Goal: Task Accomplishment & Management: Manage account settings

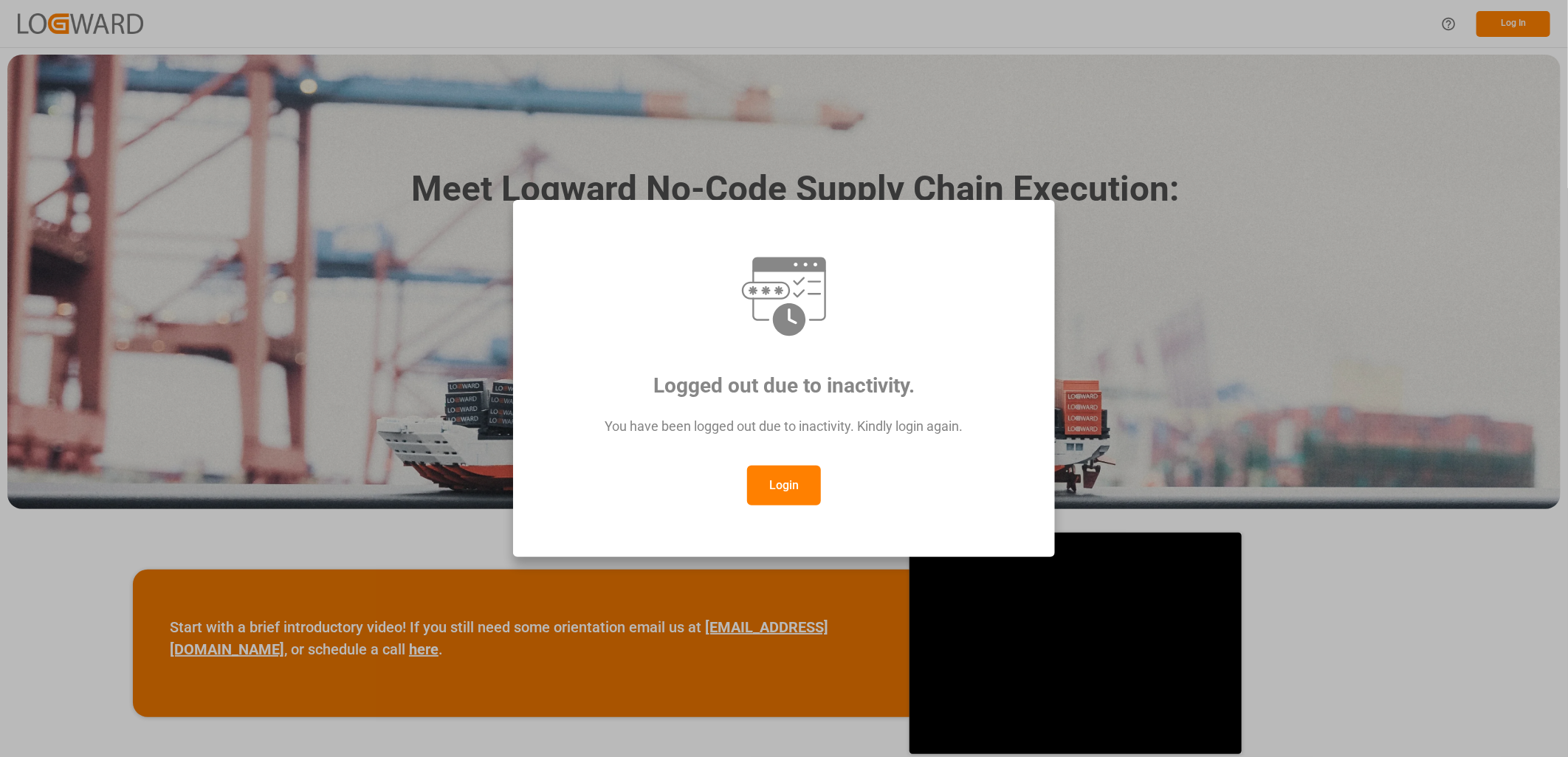
click at [787, 489] on button "Login" at bounding box center [784, 486] width 74 height 40
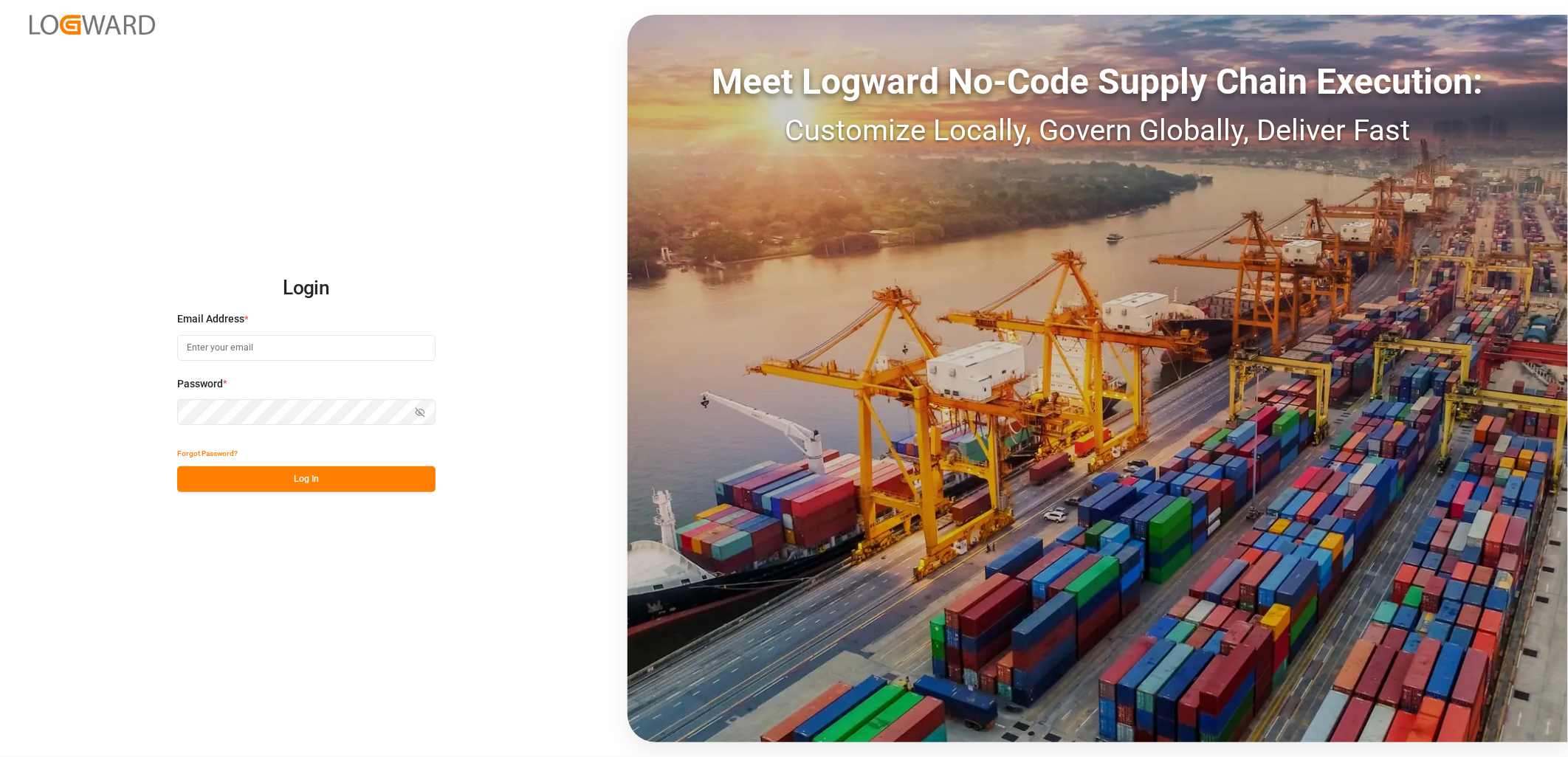
type input "[PERSON_NAME][EMAIL_ADDRESS][PERSON_NAME][DOMAIN_NAME]"
click at [298, 467] on button "Log In" at bounding box center [306, 479] width 258 height 26
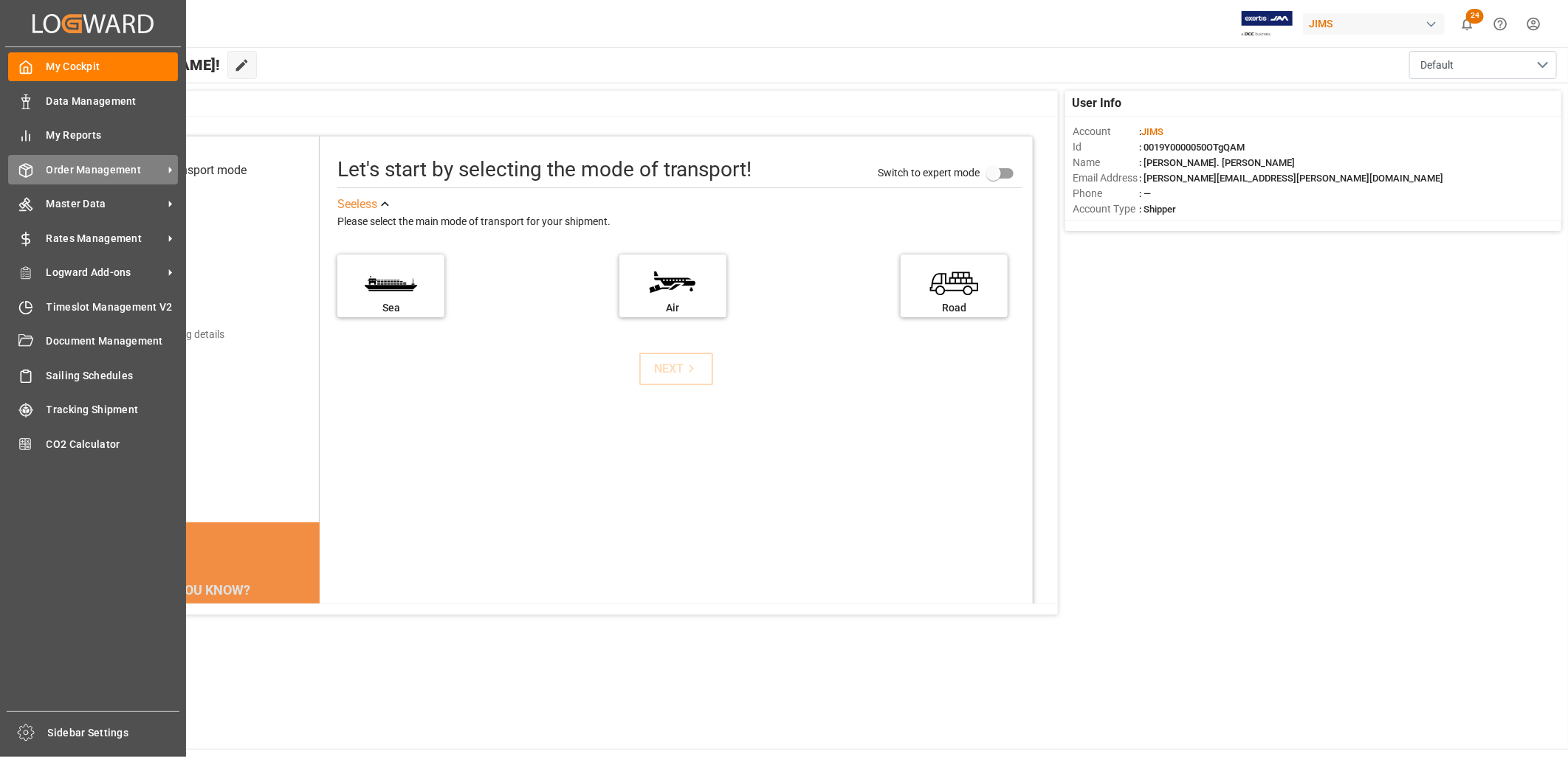
click at [109, 168] on span "Order Management" at bounding box center [104, 170] width 117 height 16
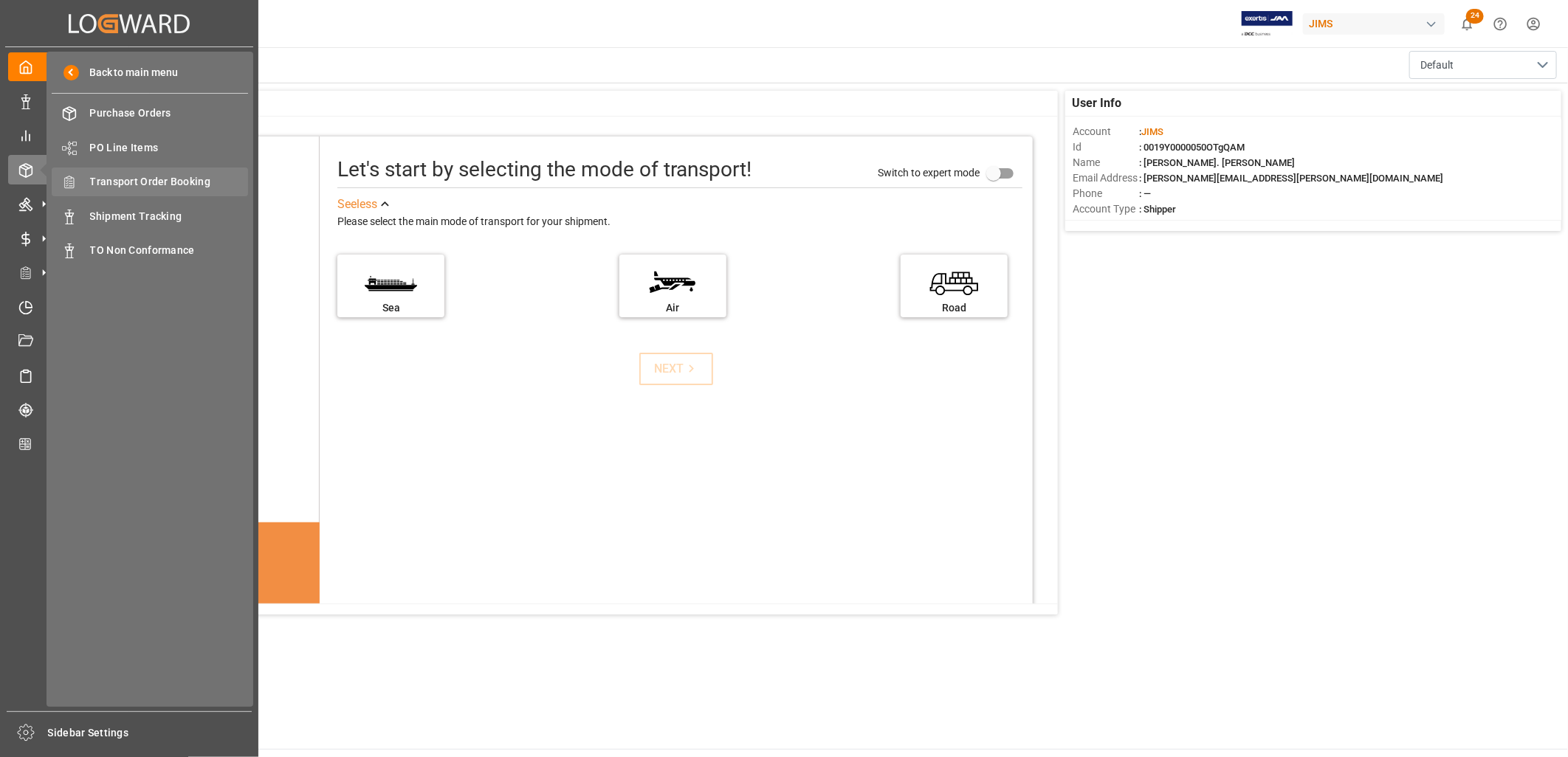
click at [185, 181] on span "Transport Order Booking" at bounding box center [170, 182] width 159 height 16
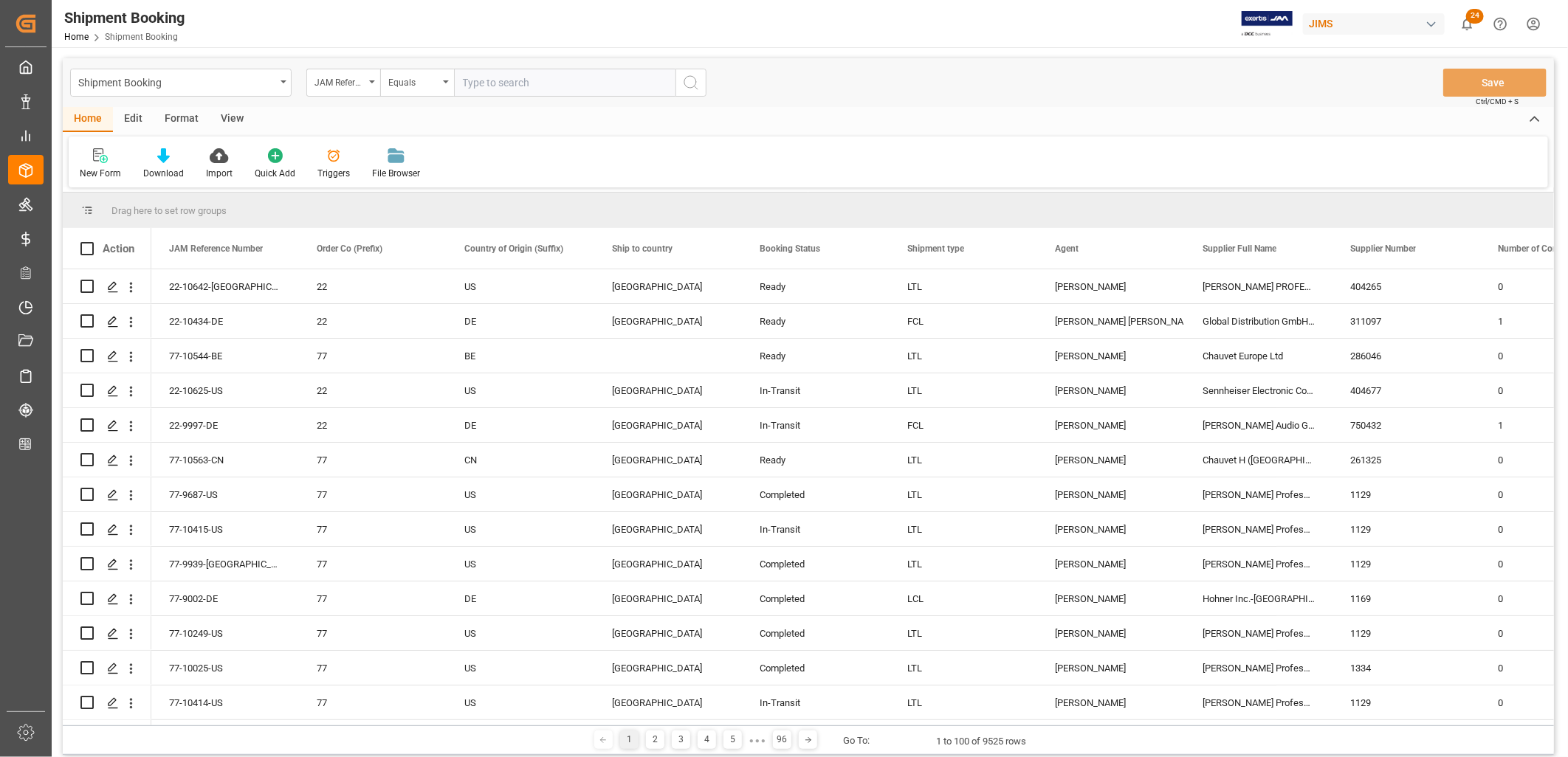
click at [463, 83] on input "text" at bounding box center [565, 83] width 222 height 28
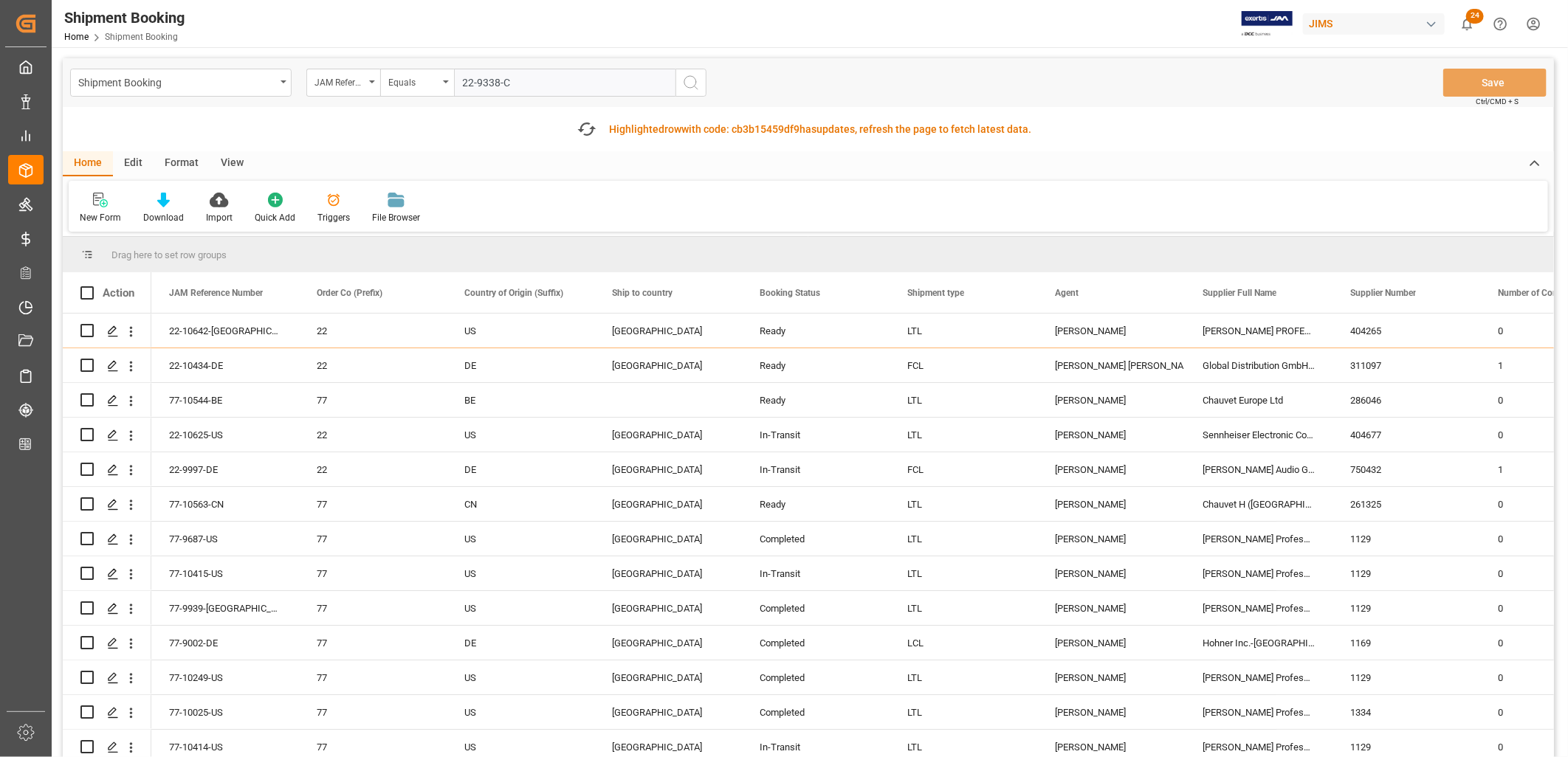
type input "22-9338-CN"
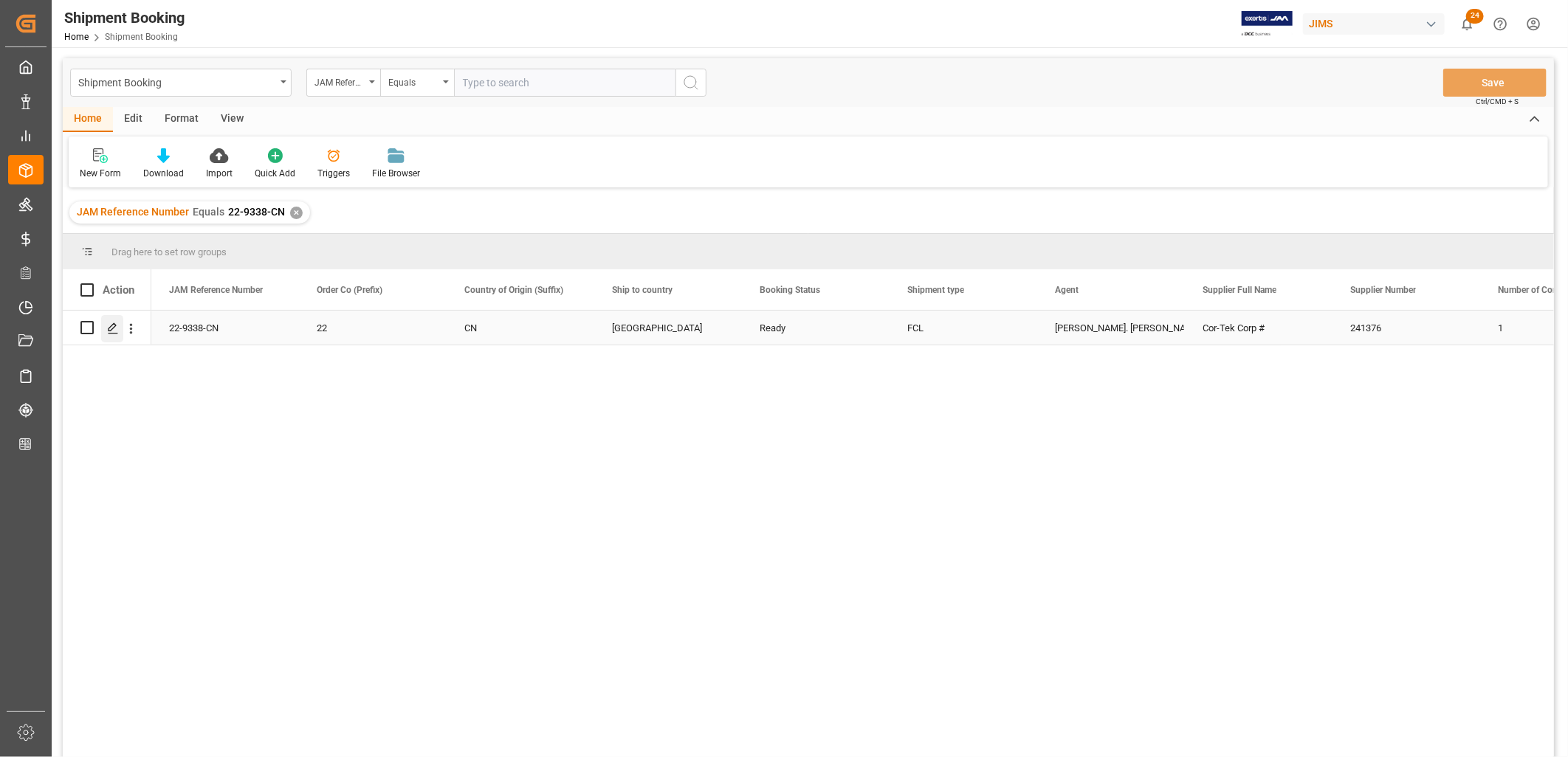
click at [112, 323] on icon "Press SPACE to select this row." at bounding box center [113, 328] width 12 height 12
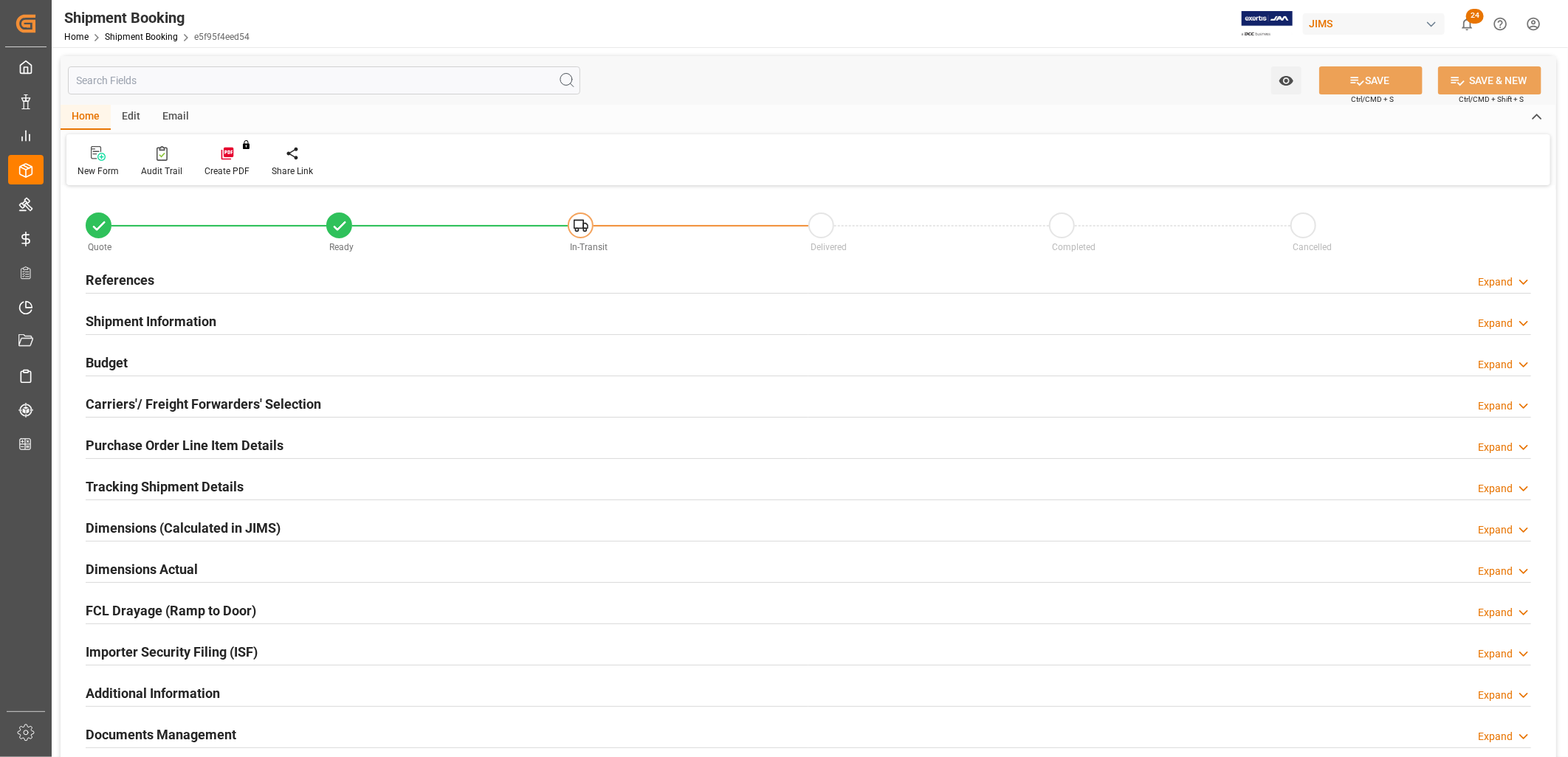
type input "1"
click at [129, 271] on h2 "References" at bounding box center [120, 280] width 69 height 20
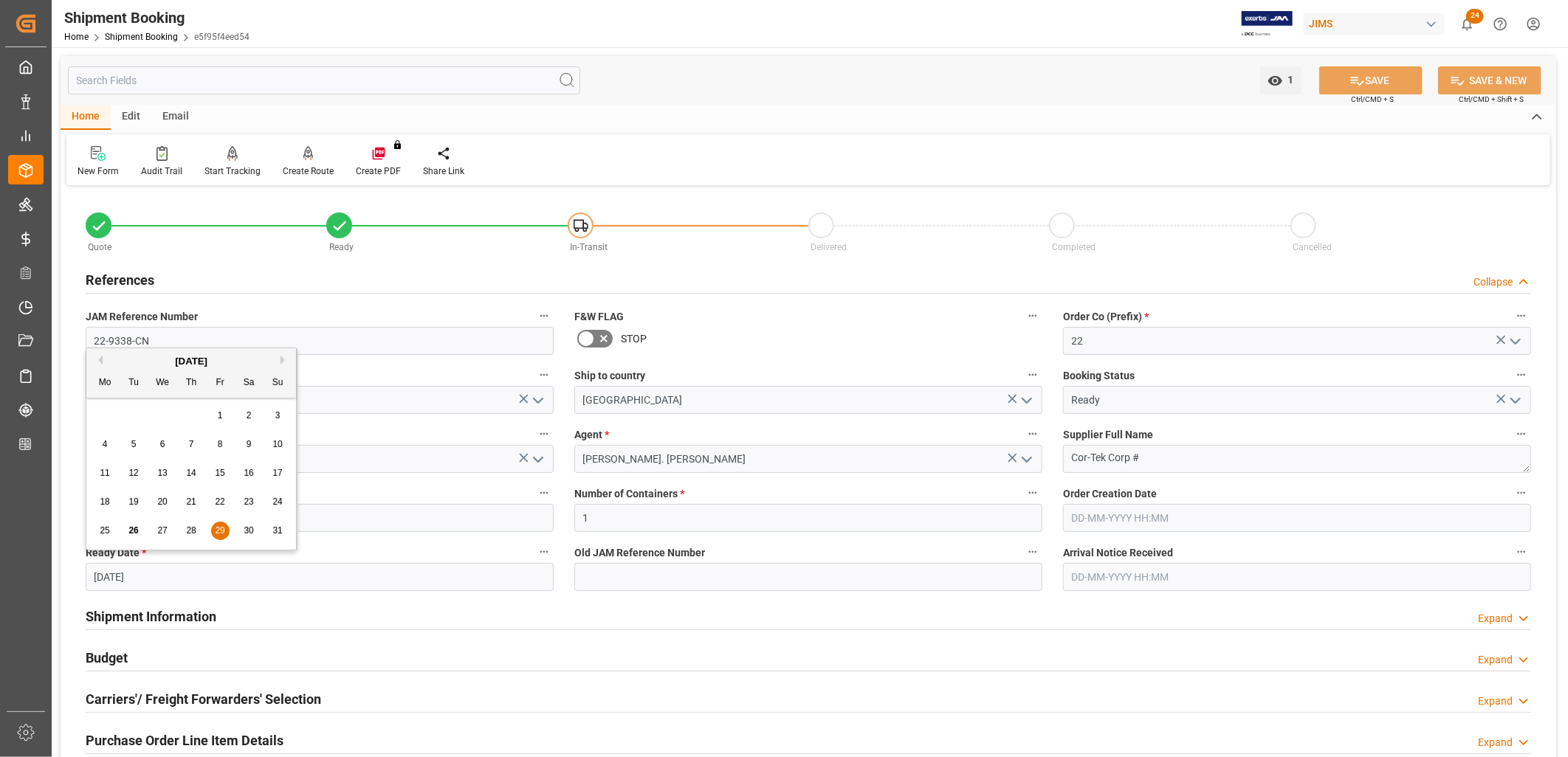
click at [163, 581] on input "[DATE]" at bounding box center [320, 577] width 468 height 28
click at [284, 360] on button "Next Month" at bounding box center [285, 360] width 9 height 9
click at [136, 415] on span "2" at bounding box center [134, 415] width 5 height 10
type input "[DATE]"
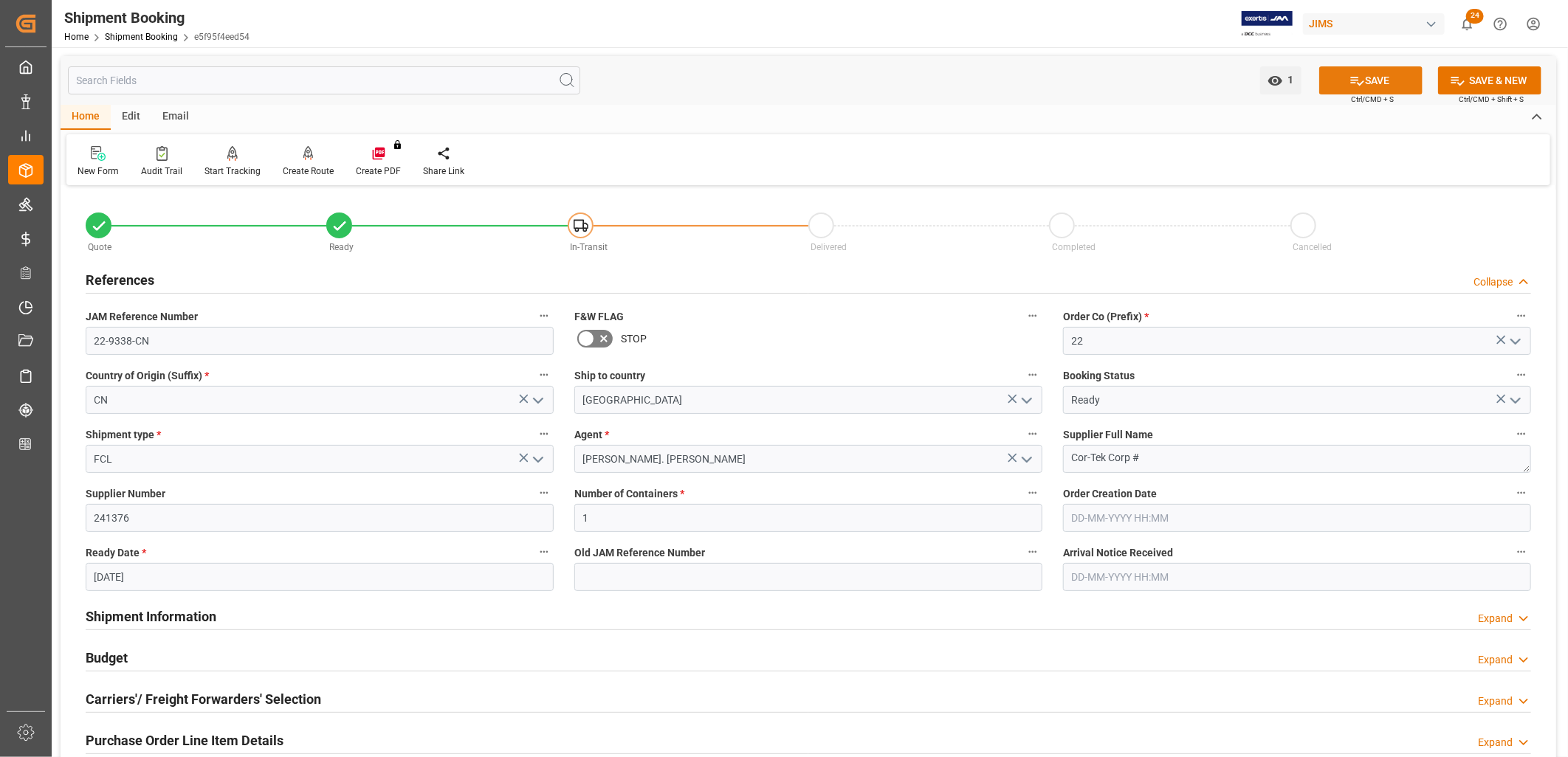
click at [1374, 72] on button "SAVE" at bounding box center [1371, 80] width 103 height 28
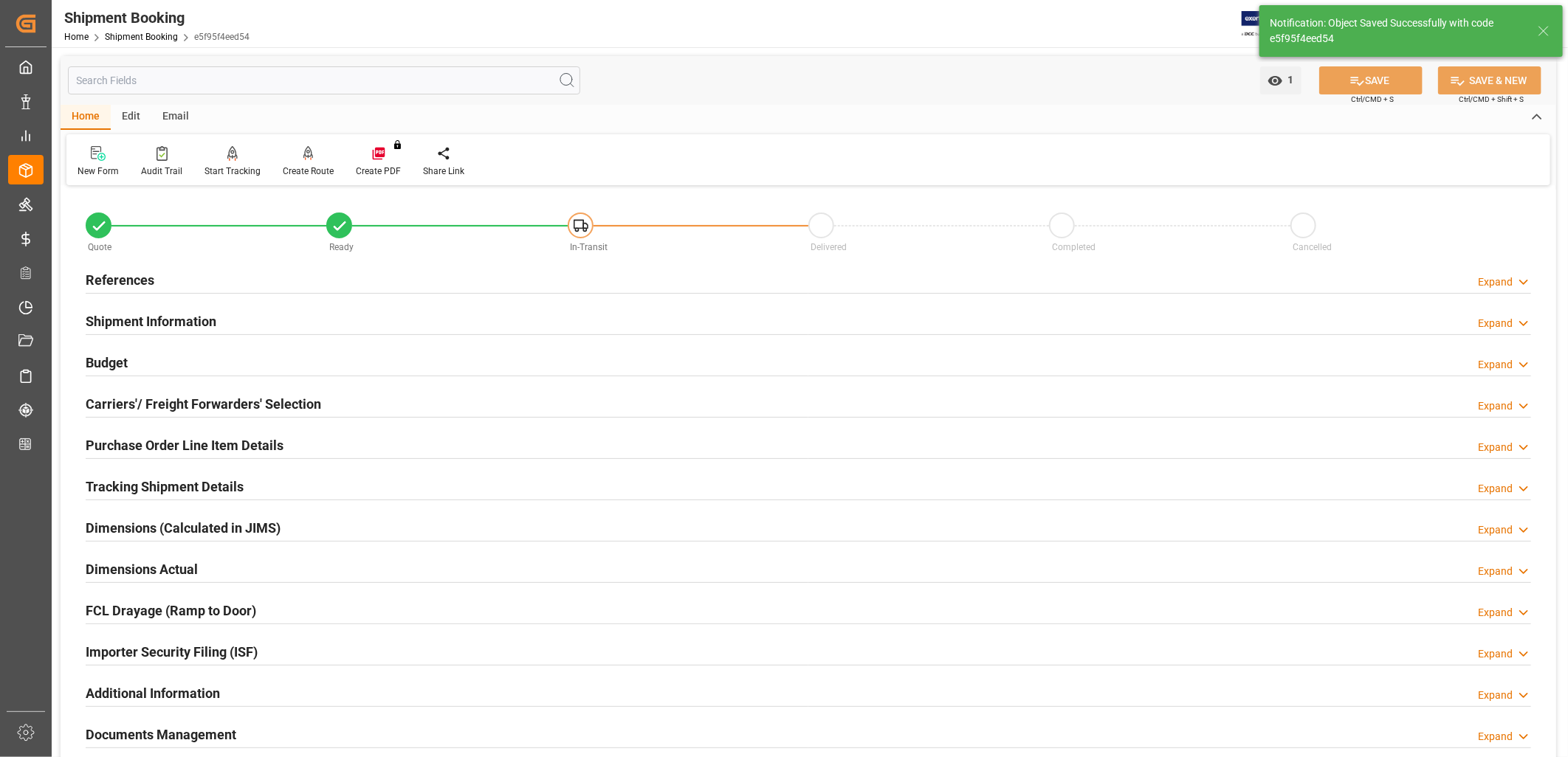
click at [114, 277] on h2 "References" at bounding box center [120, 280] width 69 height 20
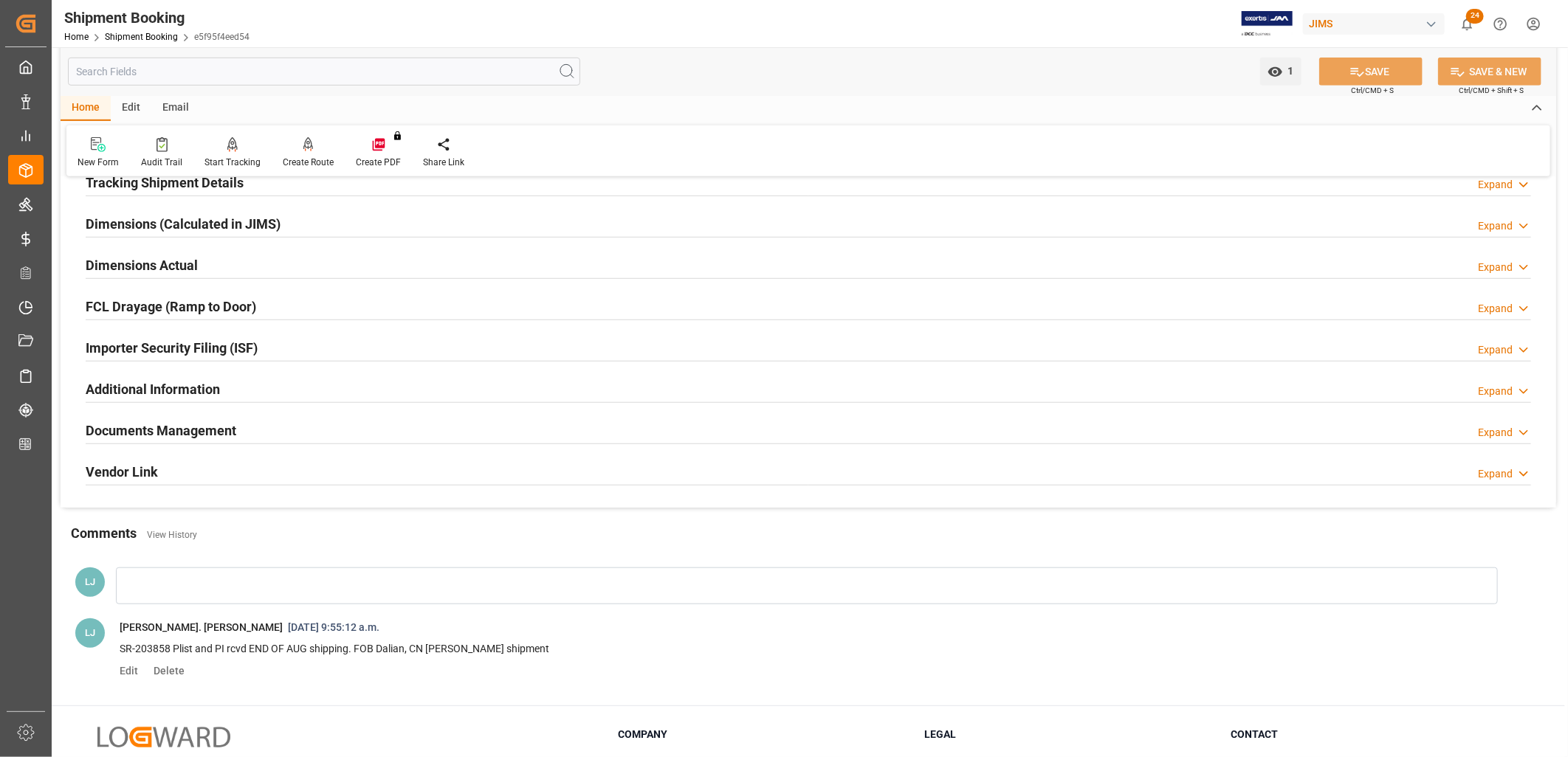
scroll to position [573, 0]
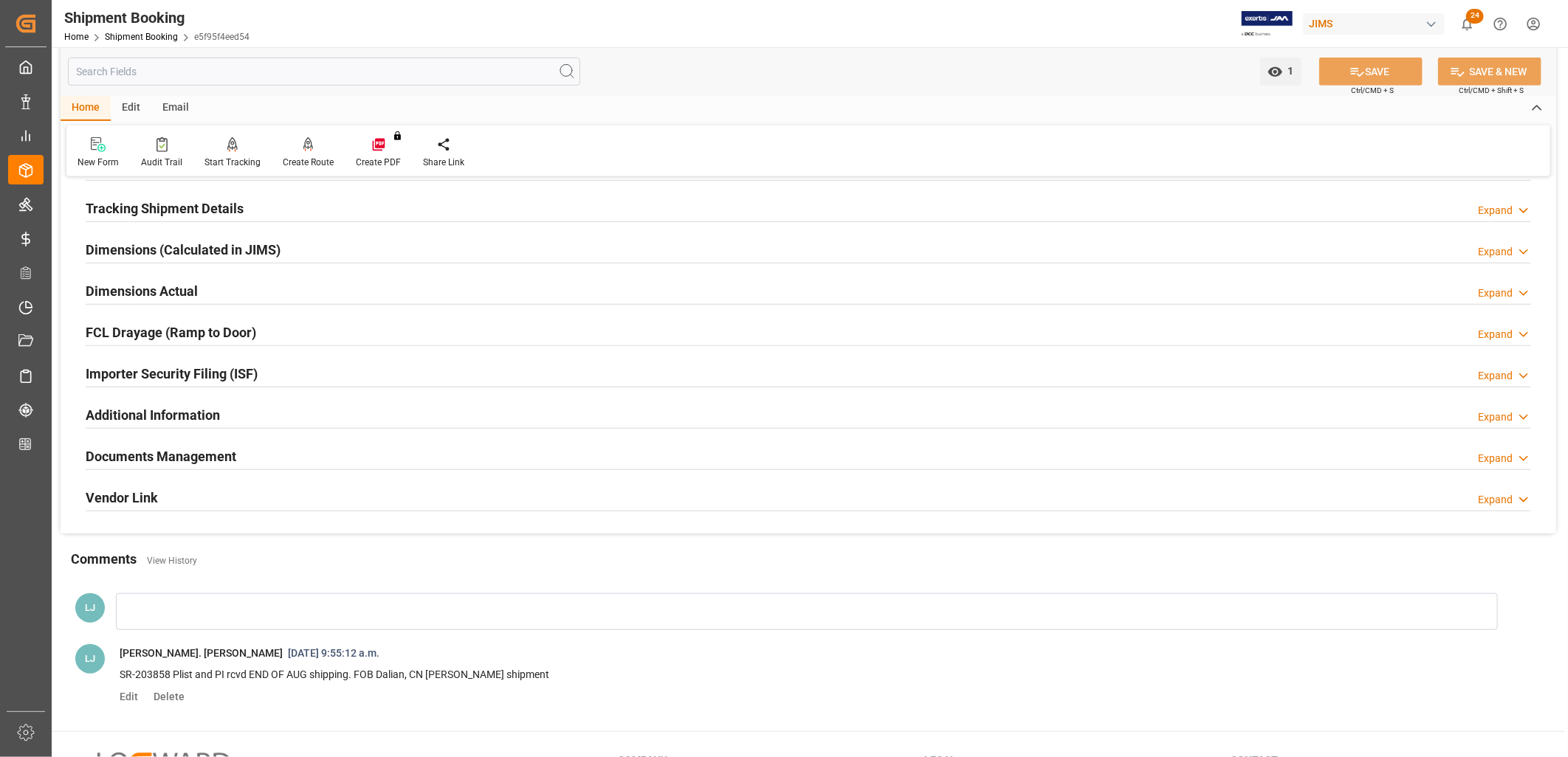
click at [122, 453] on h2 "Documents Management" at bounding box center [161, 457] width 151 height 20
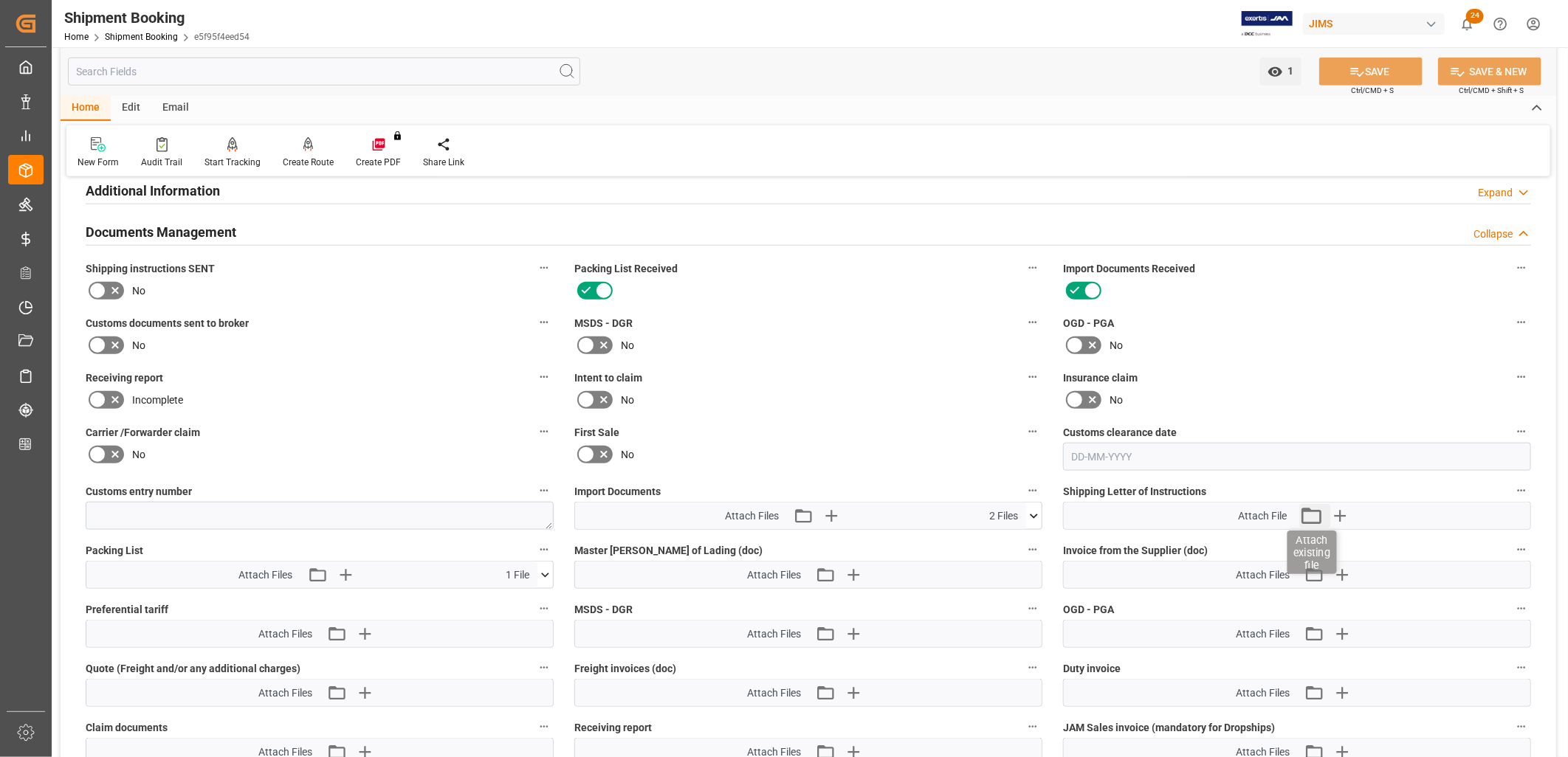
scroll to position [820, 0]
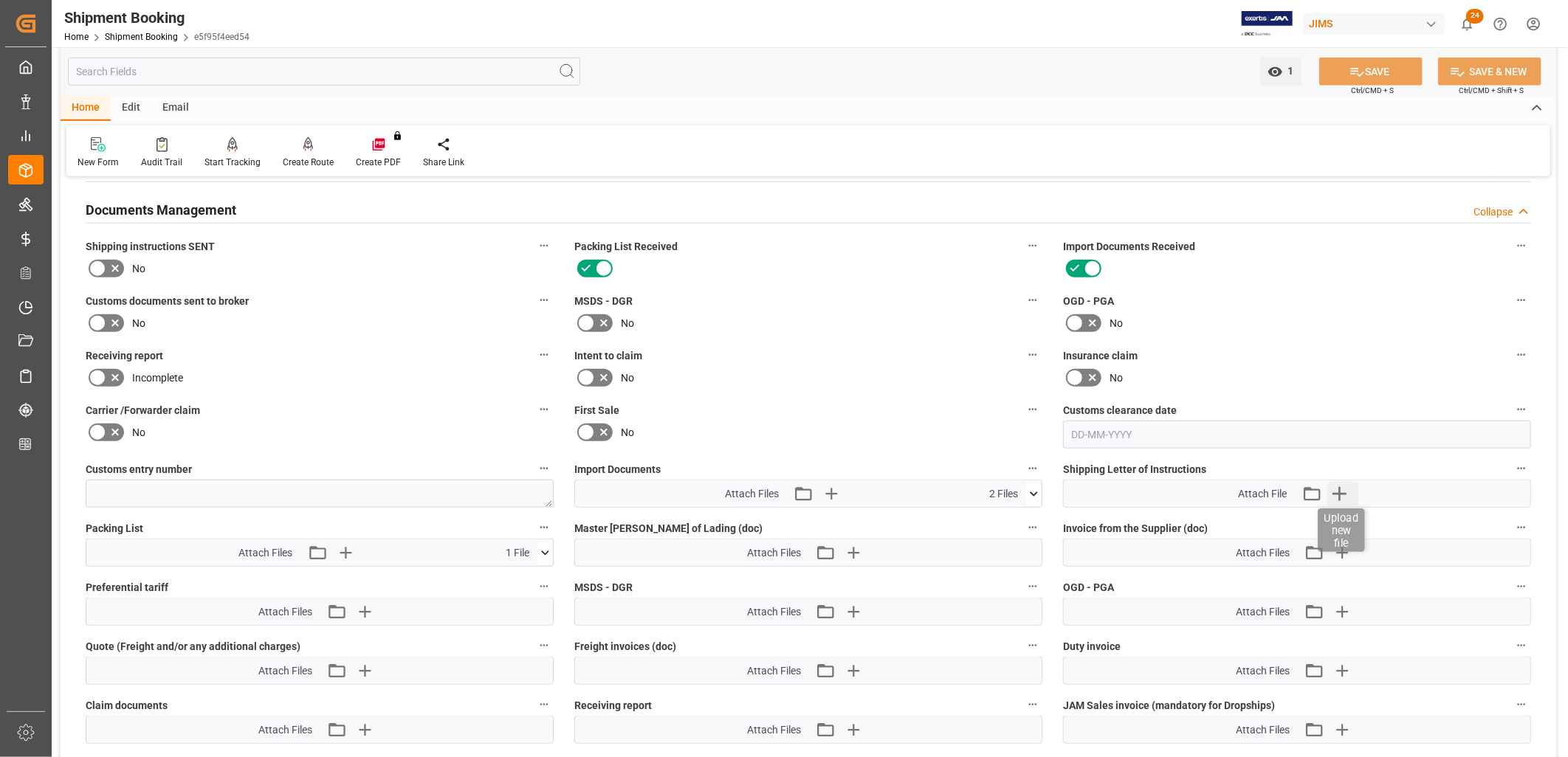
click at [1335, 490] on icon "button" at bounding box center [1340, 494] width 14 height 14
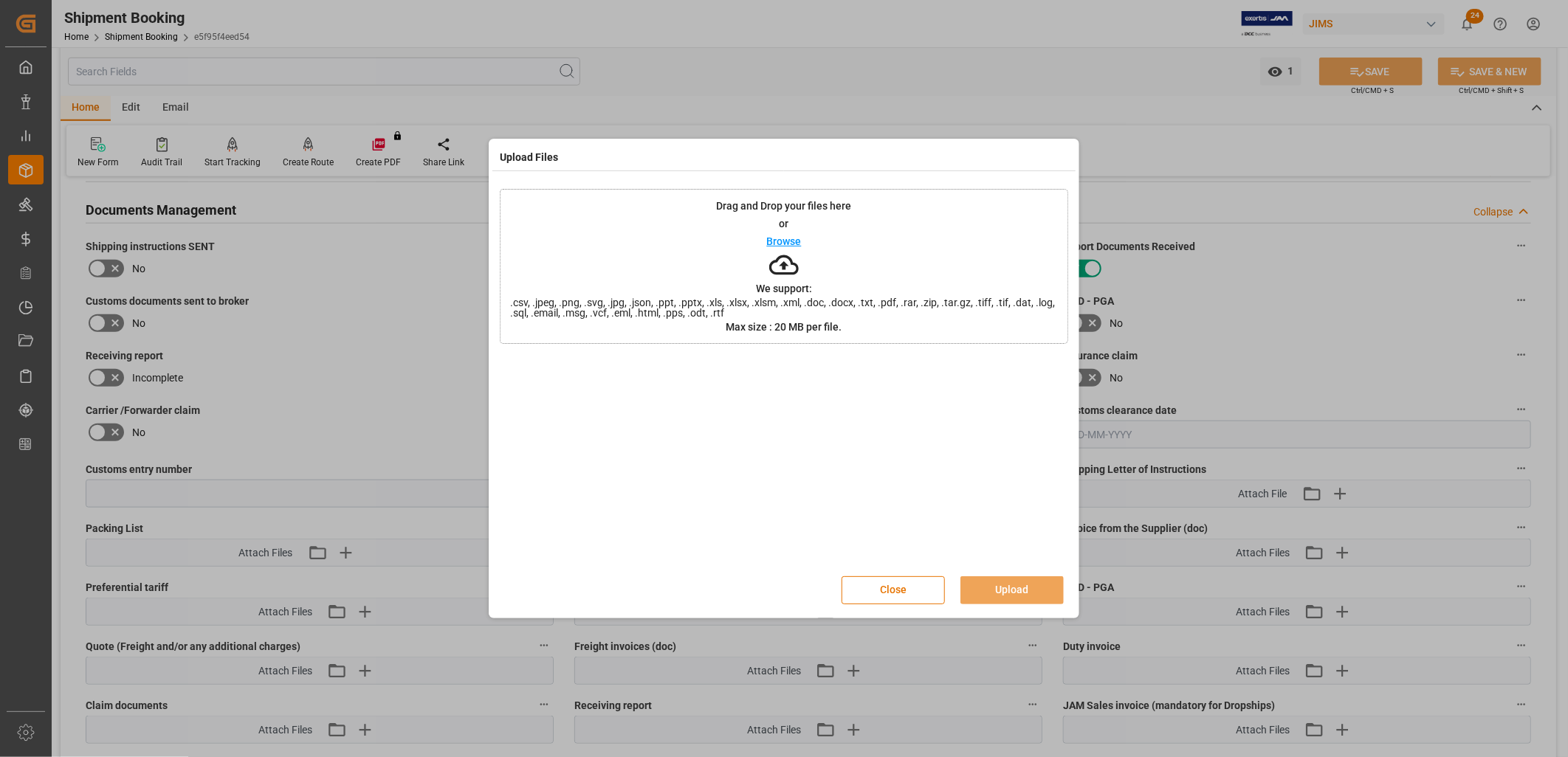
click at [784, 242] on p "Browse" at bounding box center [784, 242] width 35 height 10
click at [1033, 585] on button "Upload" at bounding box center [1012, 591] width 103 height 28
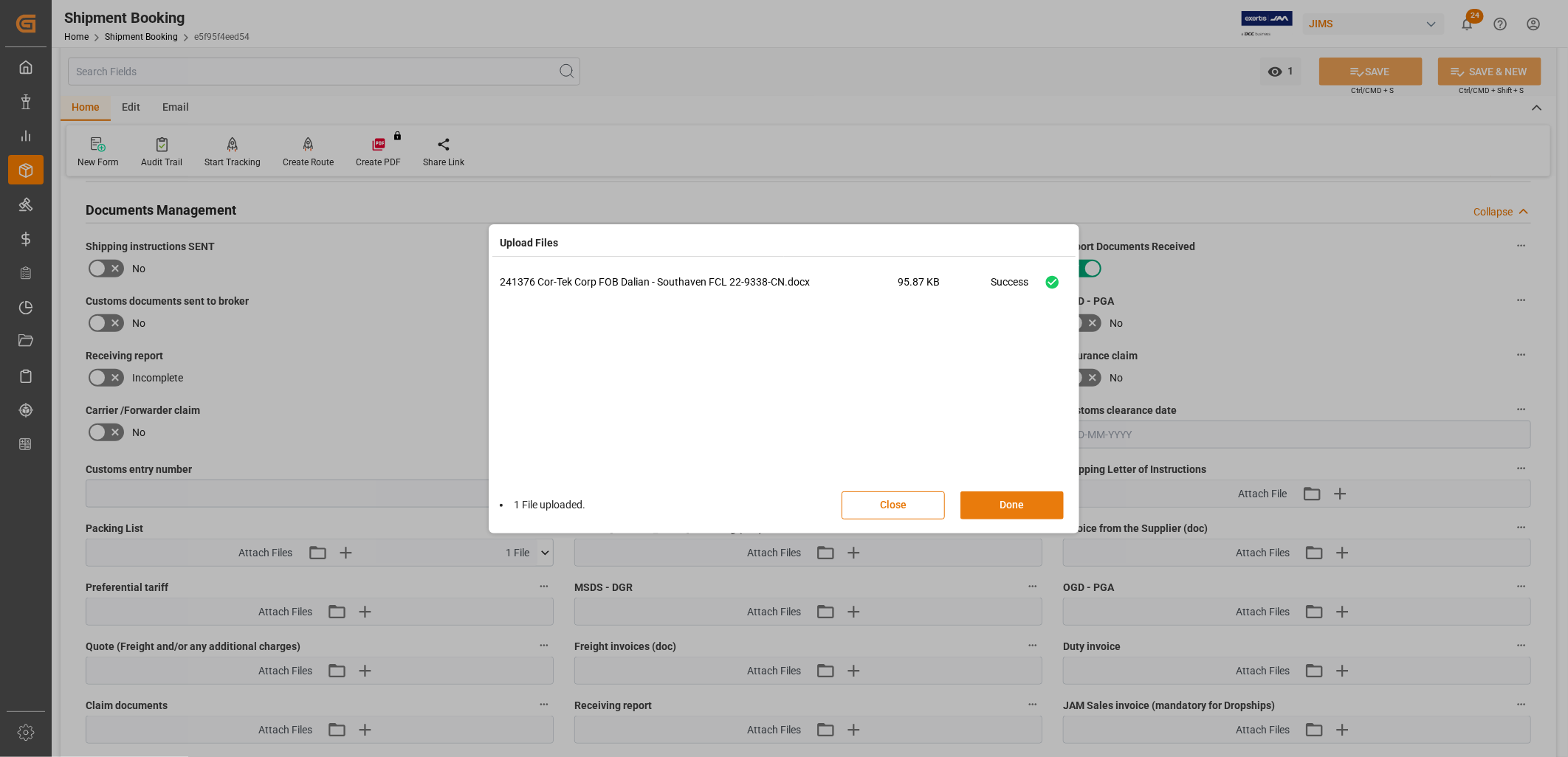
click at [1012, 505] on button "Done" at bounding box center [1012, 505] width 103 height 28
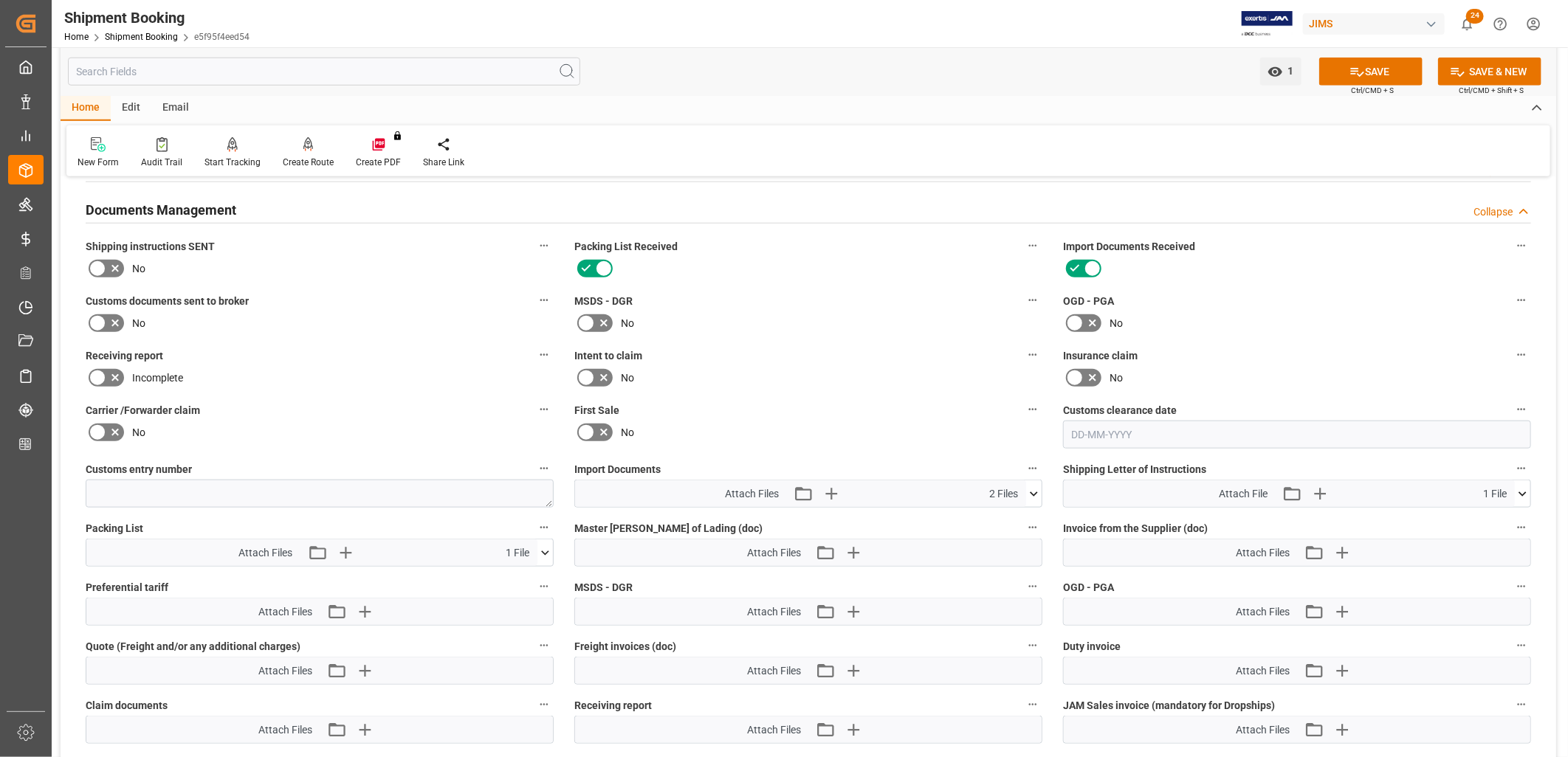
click at [1033, 486] on icon at bounding box center [1033, 494] width 16 height 16
click at [1024, 517] on icon at bounding box center [1025, 522] width 14 height 10
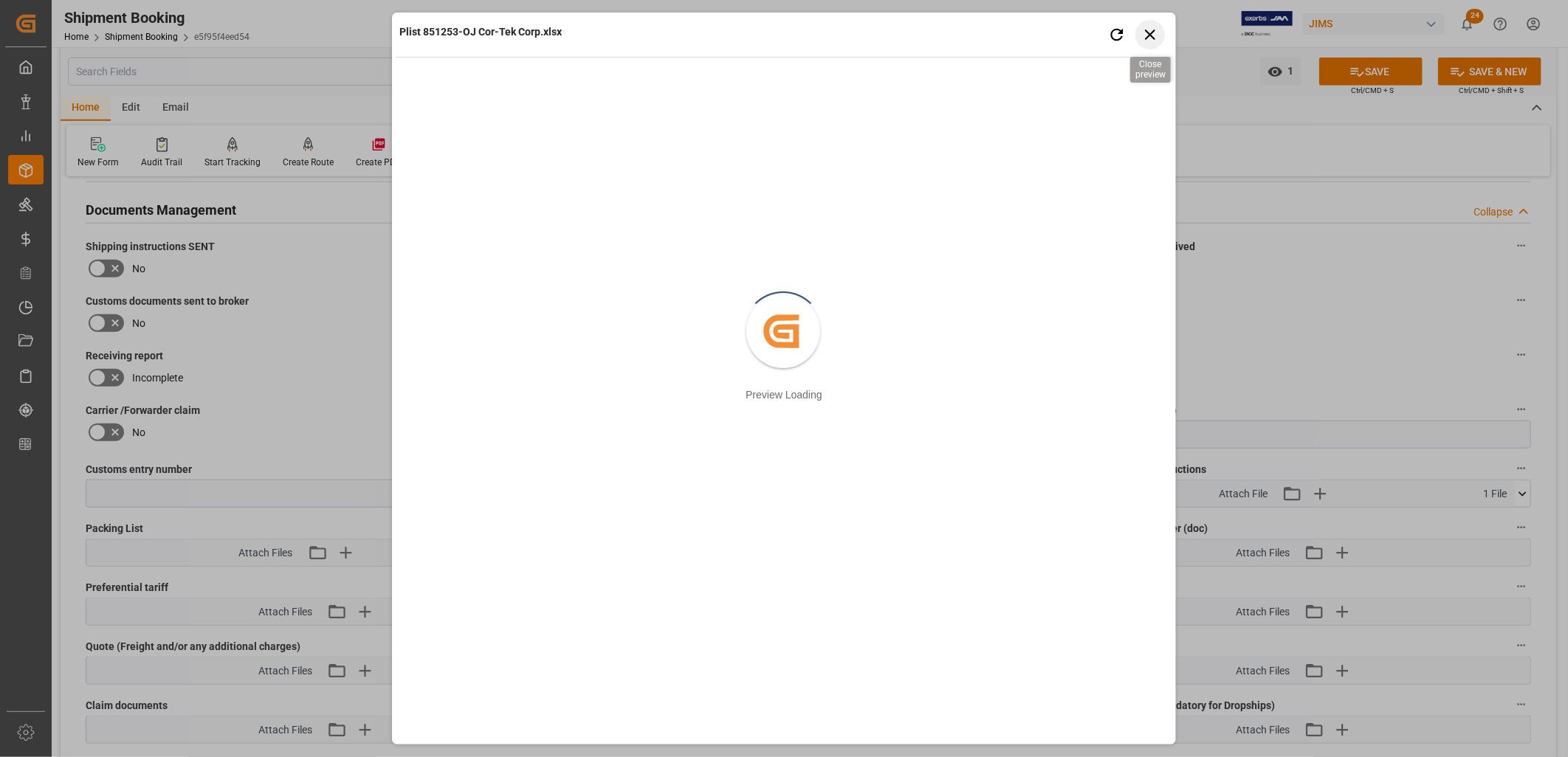
click at [1144, 26] on icon "button" at bounding box center [1150, 34] width 18 height 18
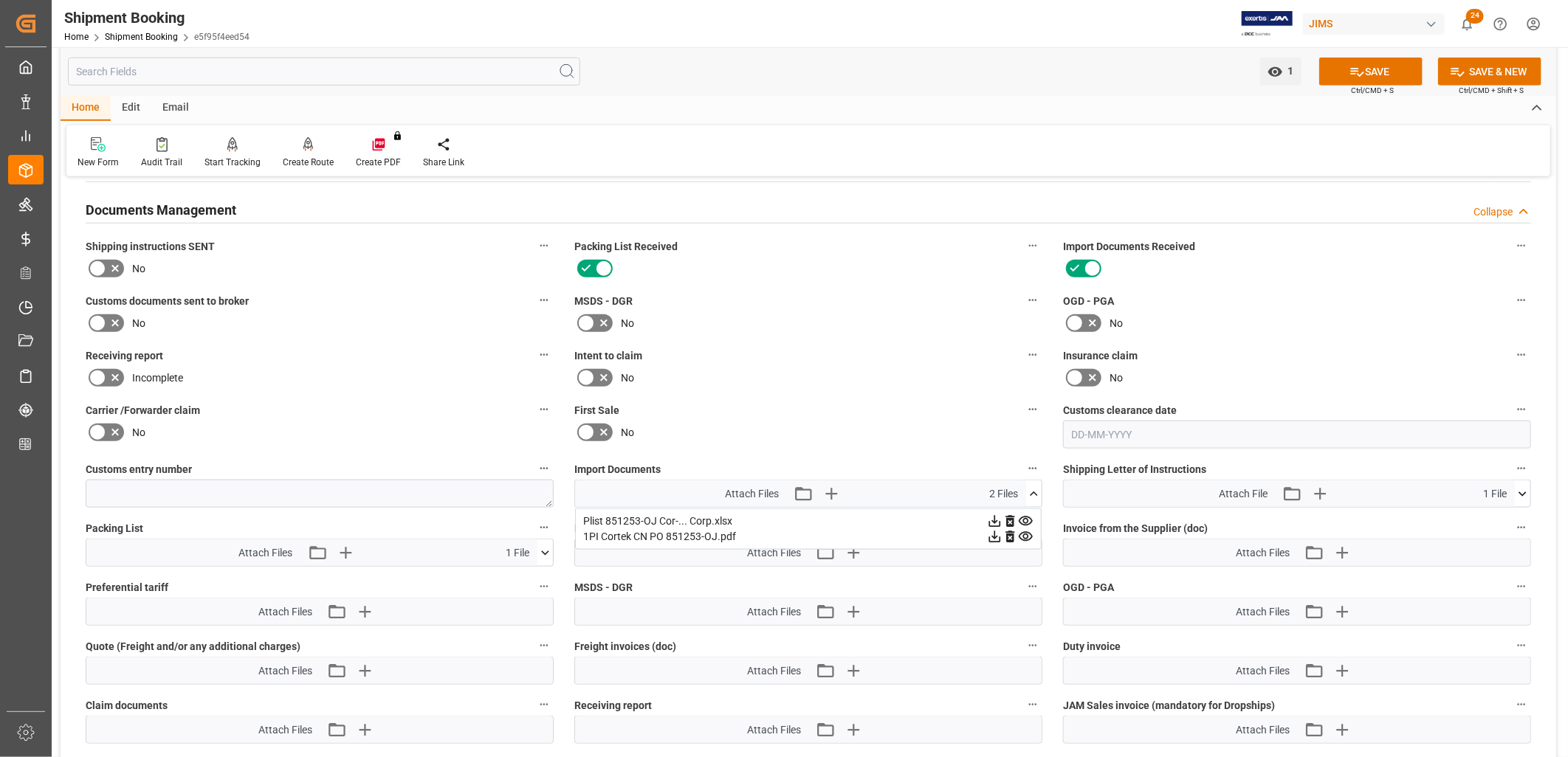
click at [993, 515] on icon at bounding box center [995, 521] width 16 height 16
click at [1357, 75] on icon at bounding box center [1358, 72] width 13 height 9
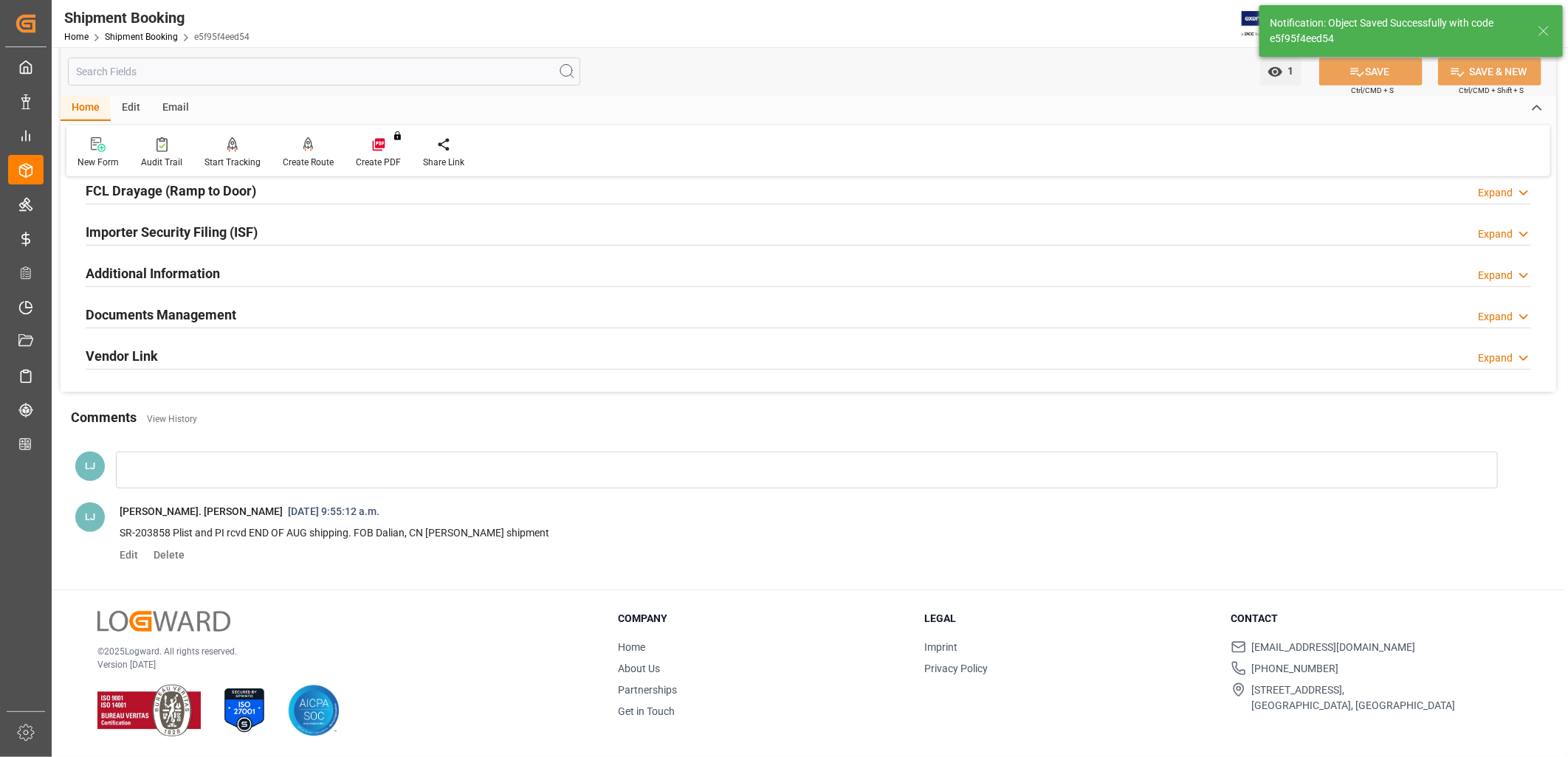
scroll to position [421, 0]
click at [177, 312] on h2 "Documents Management" at bounding box center [161, 315] width 151 height 20
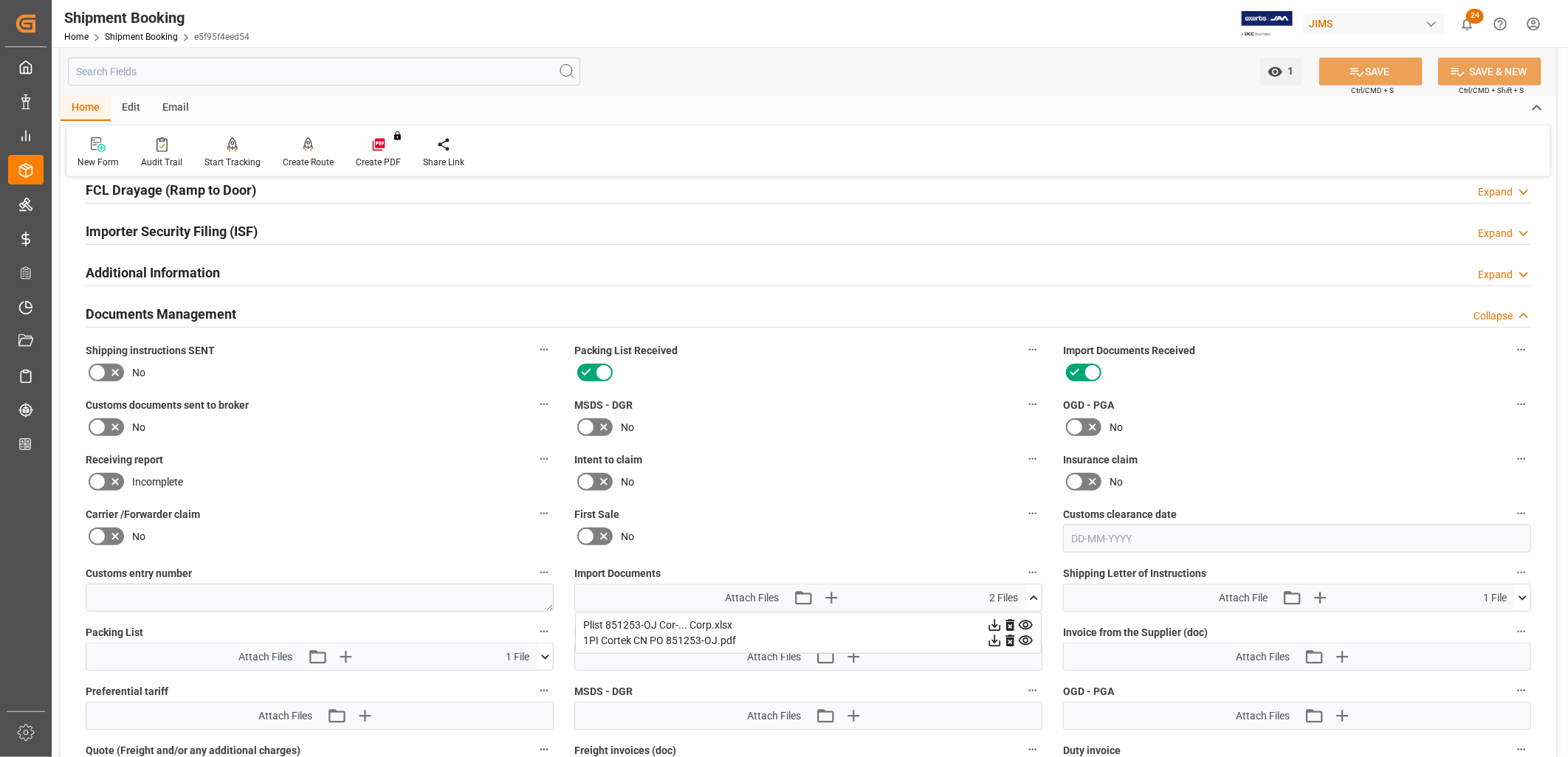
scroll to position [525, 0]
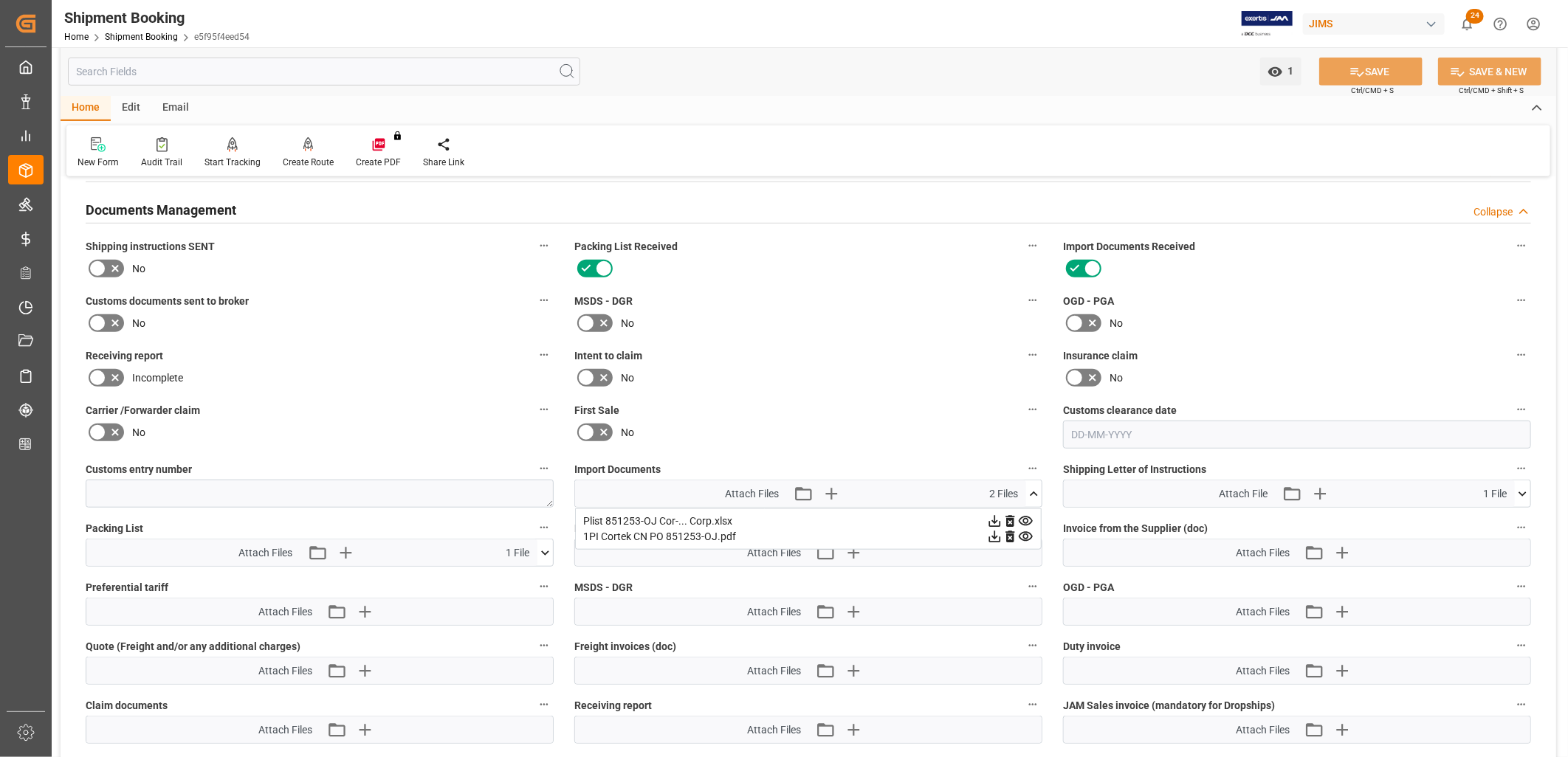
click at [991, 519] on icon at bounding box center [995, 521] width 16 height 16
click at [832, 489] on icon "button" at bounding box center [831, 494] width 24 height 24
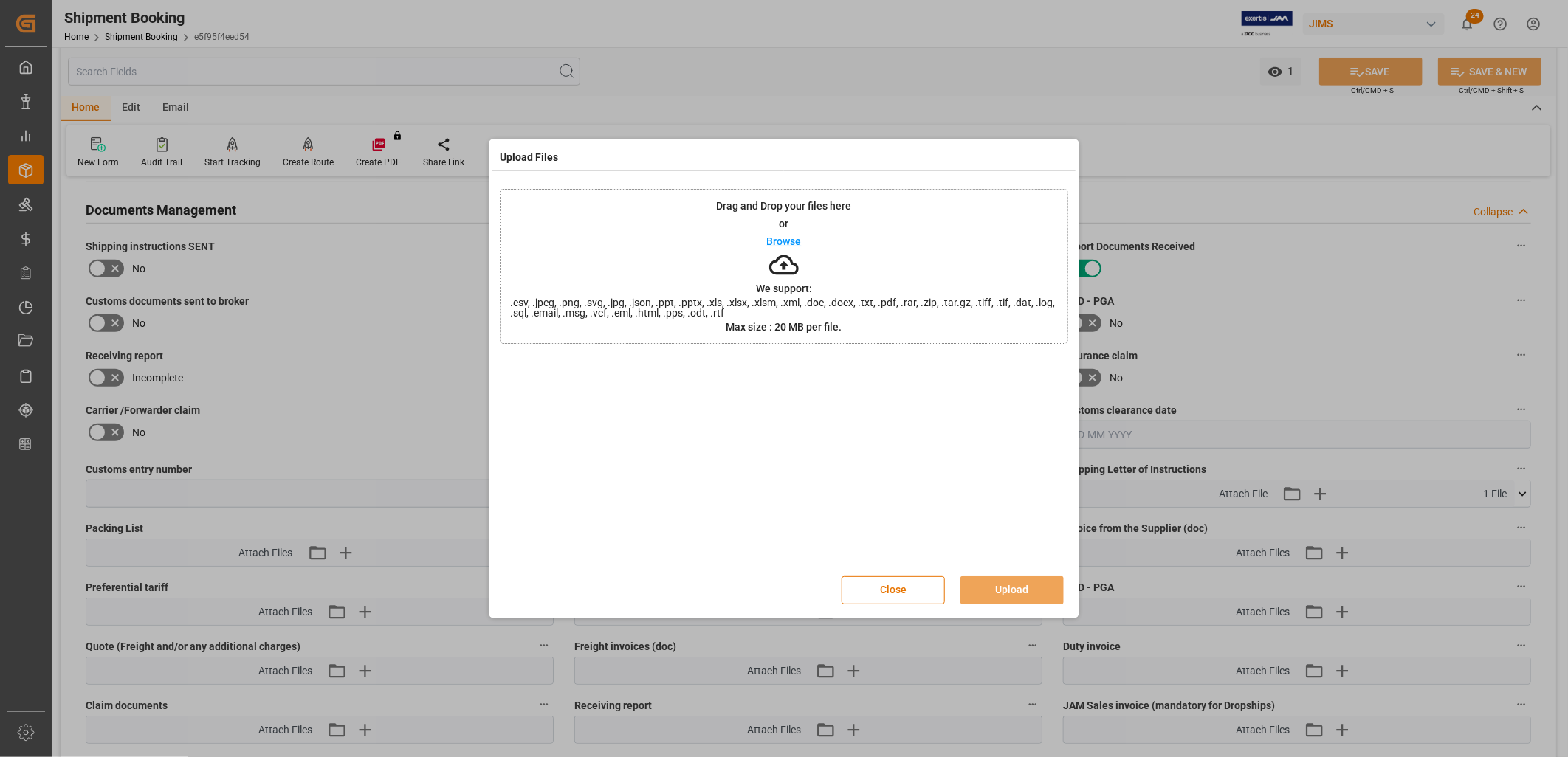
click at [795, 241] on p "Browse" at bounding box center [784, 242] width 35 height 10
click at [1019, 592] on button "Upload" at bounding box center [1012, 591] width 103 height 28
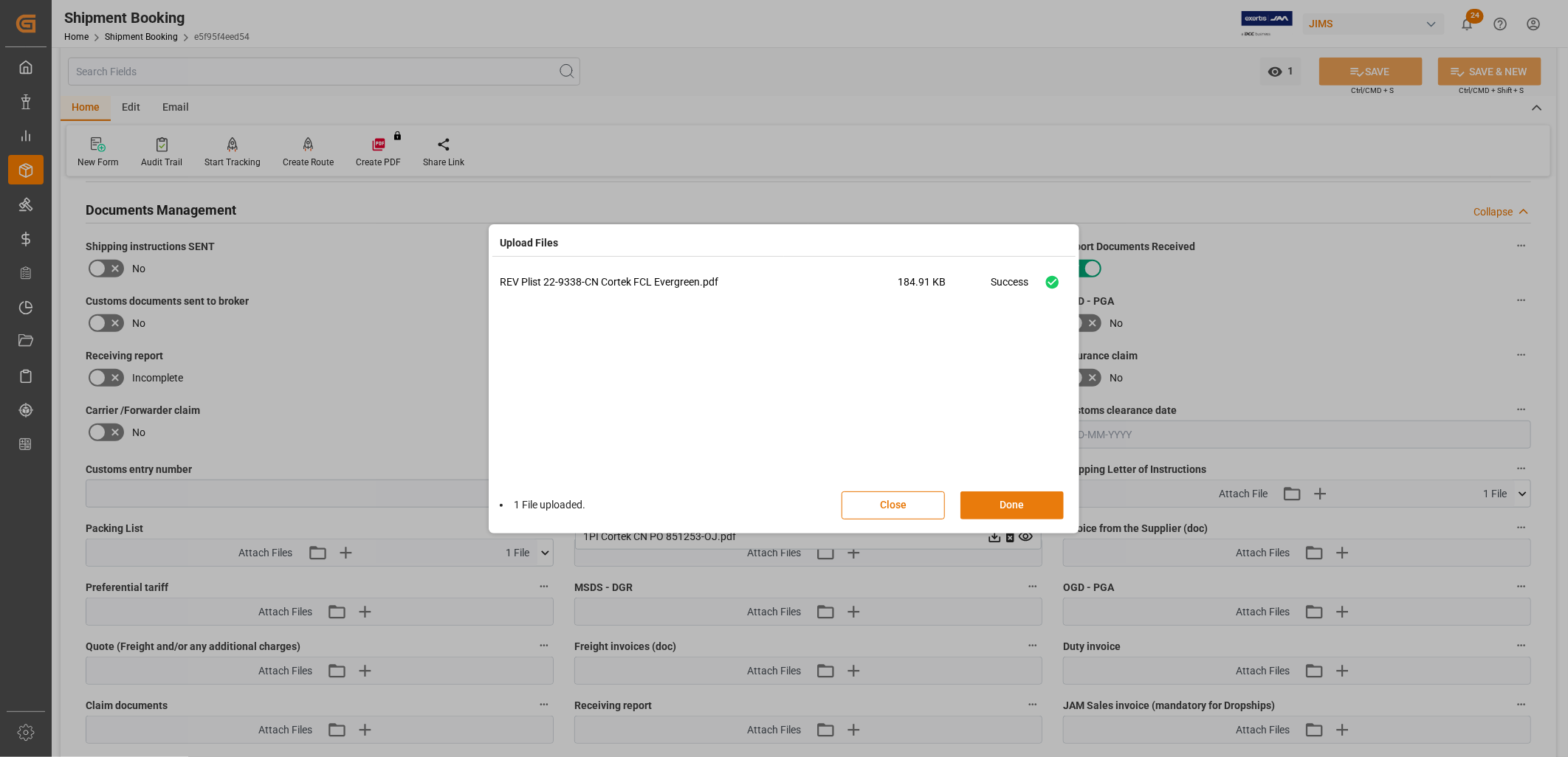
click at [1024, 498] on button "Done" at bounding box center [1012, 505] width 103 height 28
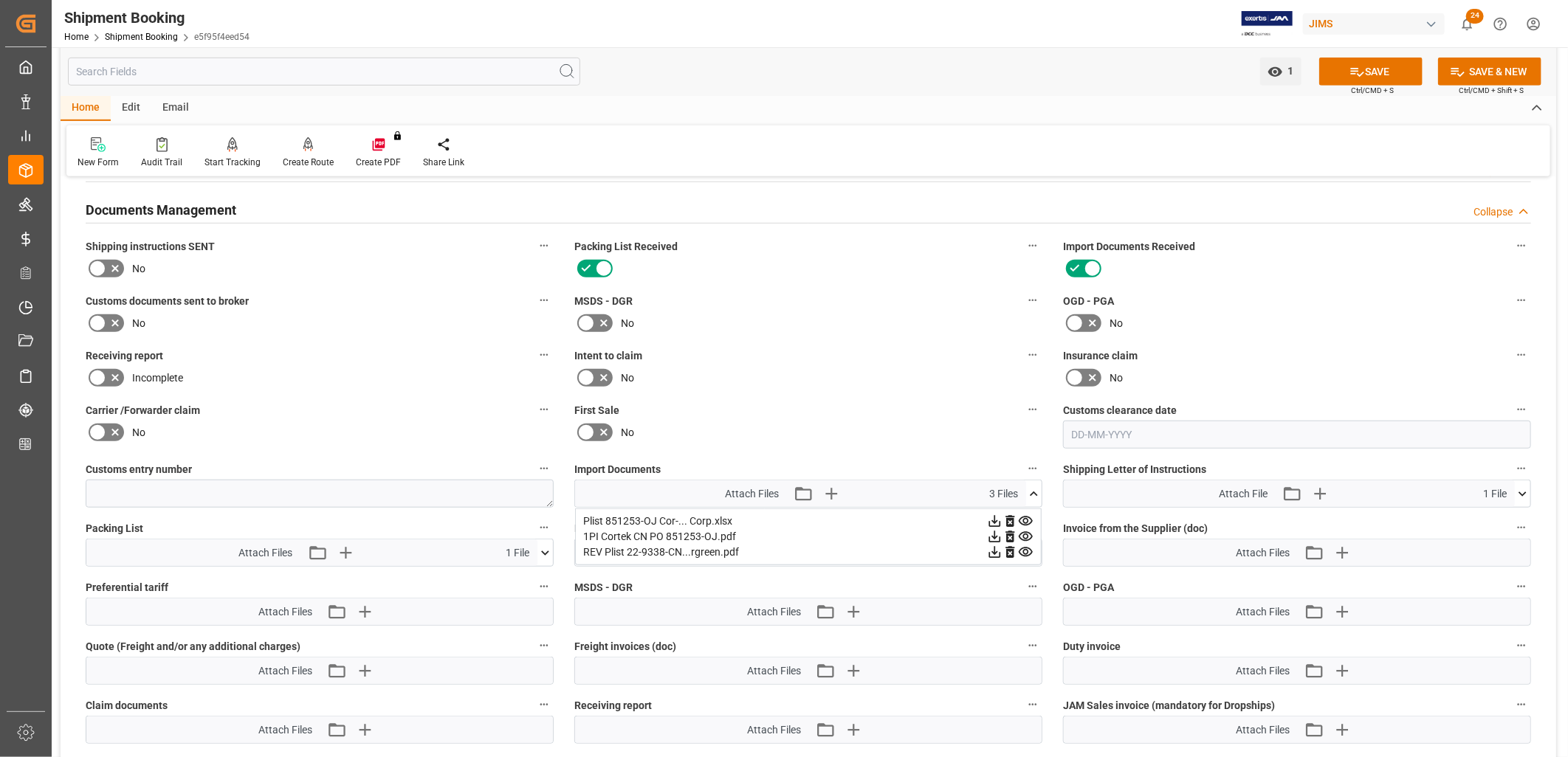
click at [909, 631] on div "Freight invoices (doc) Attach Files Attach existing file Upload new file" at bounding box center [808, 660] width 489 height 59
click at [995, 548] on icon at bounding box center [995, 553] width 12 height 12
click at [992, 552] on icon at bounding box center [995, 553] width 16 height 16
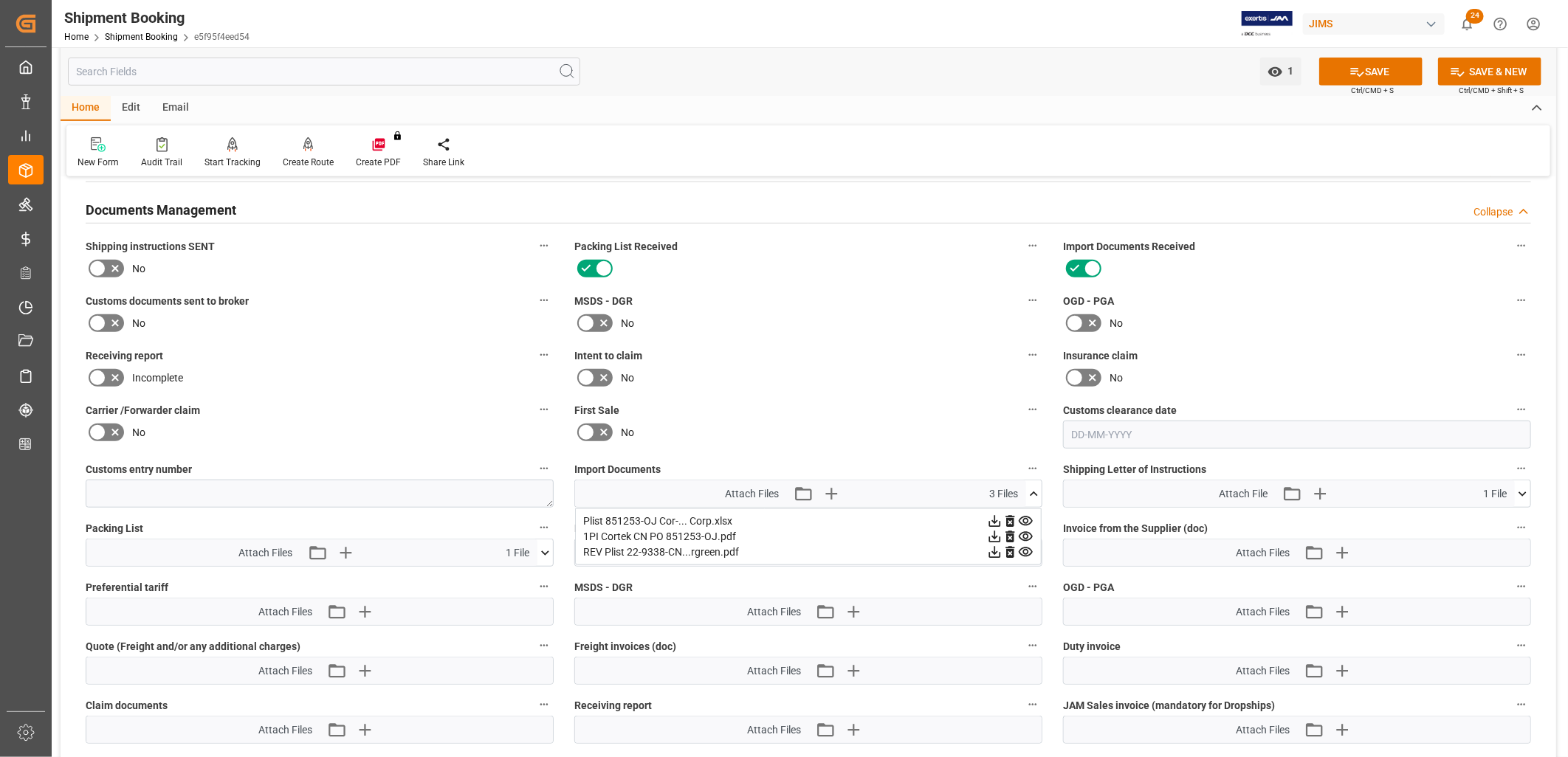
click at [1035, 492] on icon at bounding box center [1033, 494] width 16 height 16
click at [1384, 71] on button "SAVE" at bounding box center [1371, 72] width 103 height 28
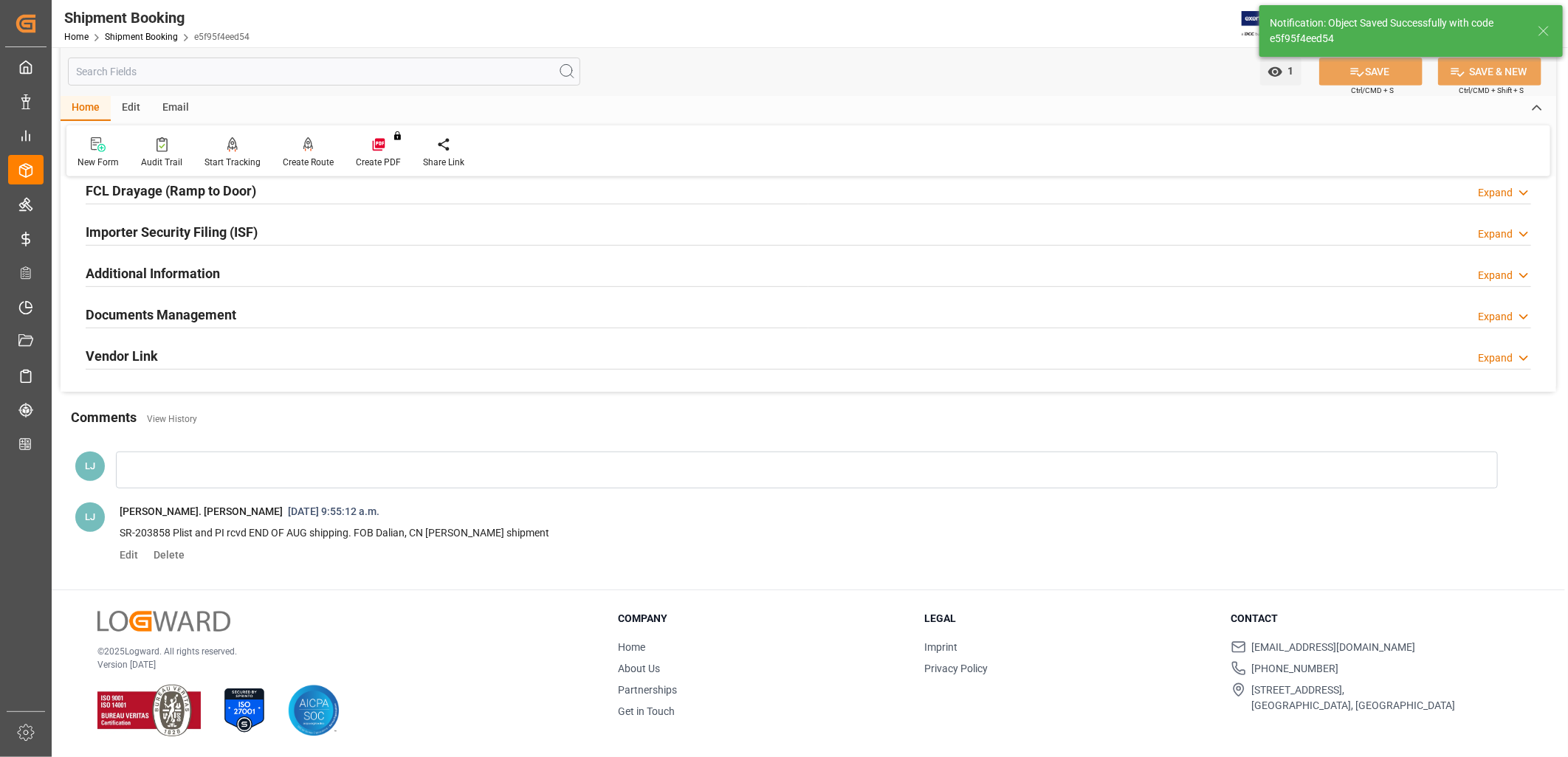
scroll to position [421, 0]
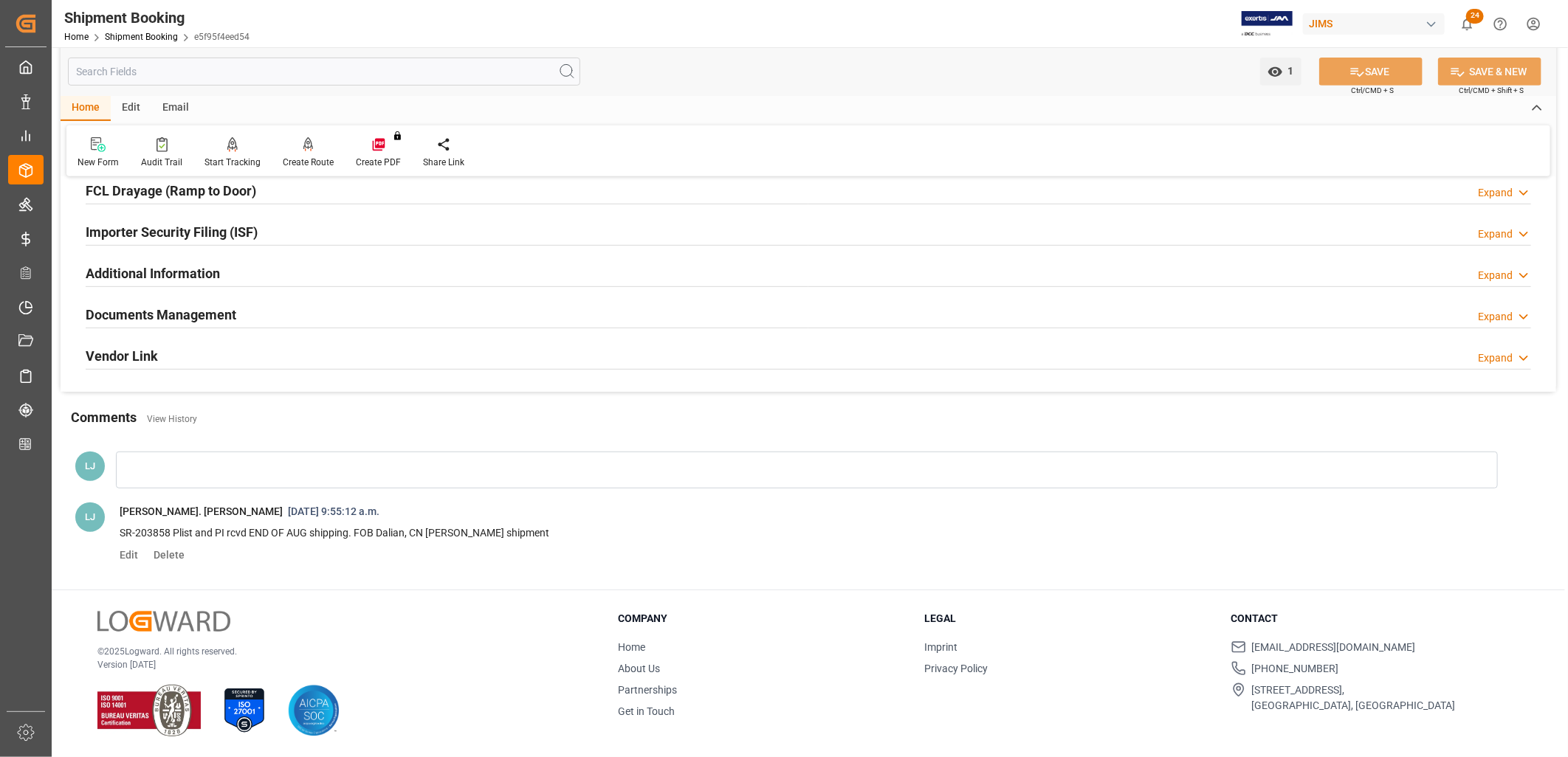
click at [147, 462] on div at bounding box center [807, 470] width 1382 height 37
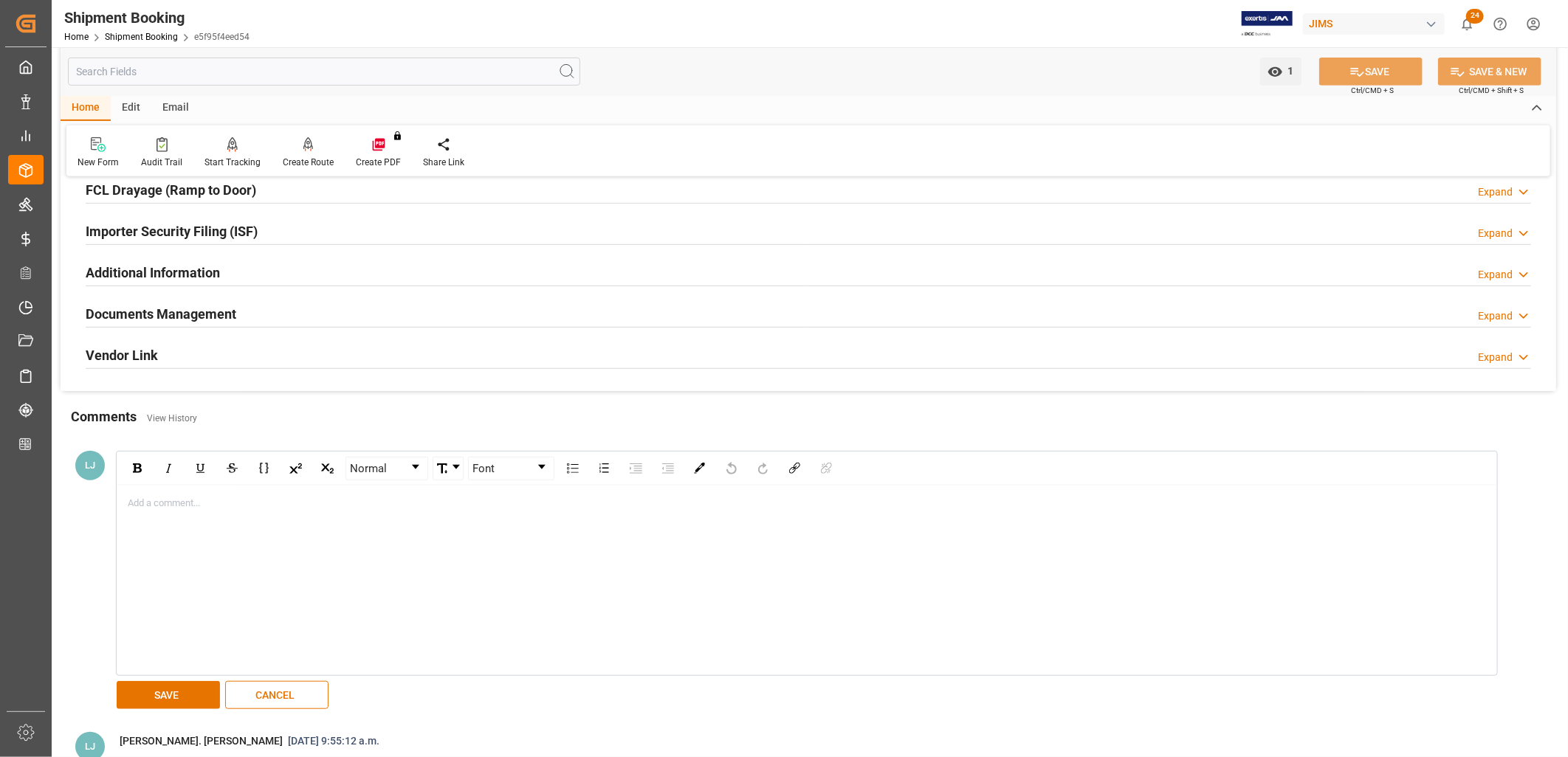
scroll to position [525, 0]
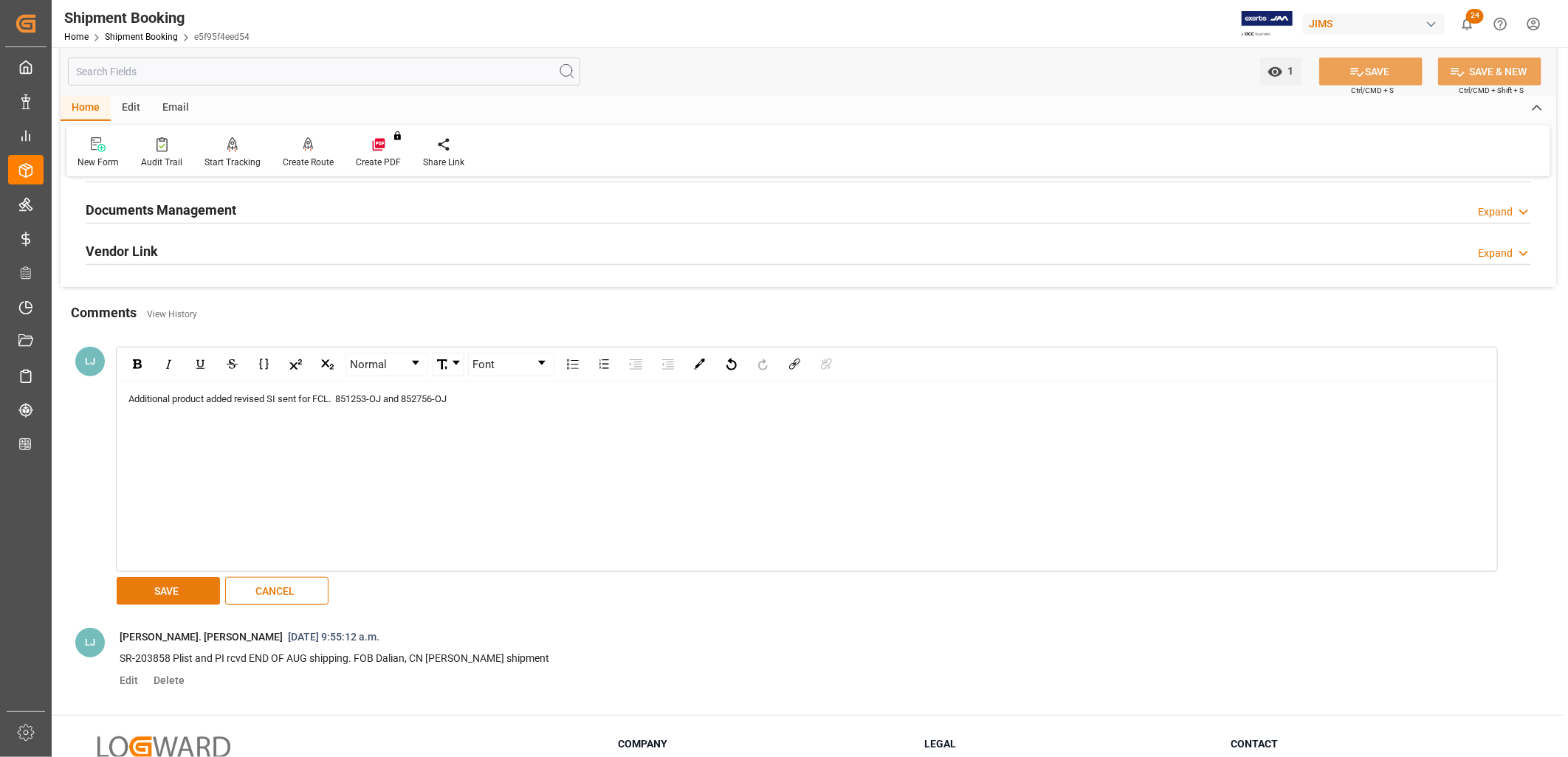
click at [182, 587] on button "SAVE" at bounding box center [168, 592] width 103 height 28
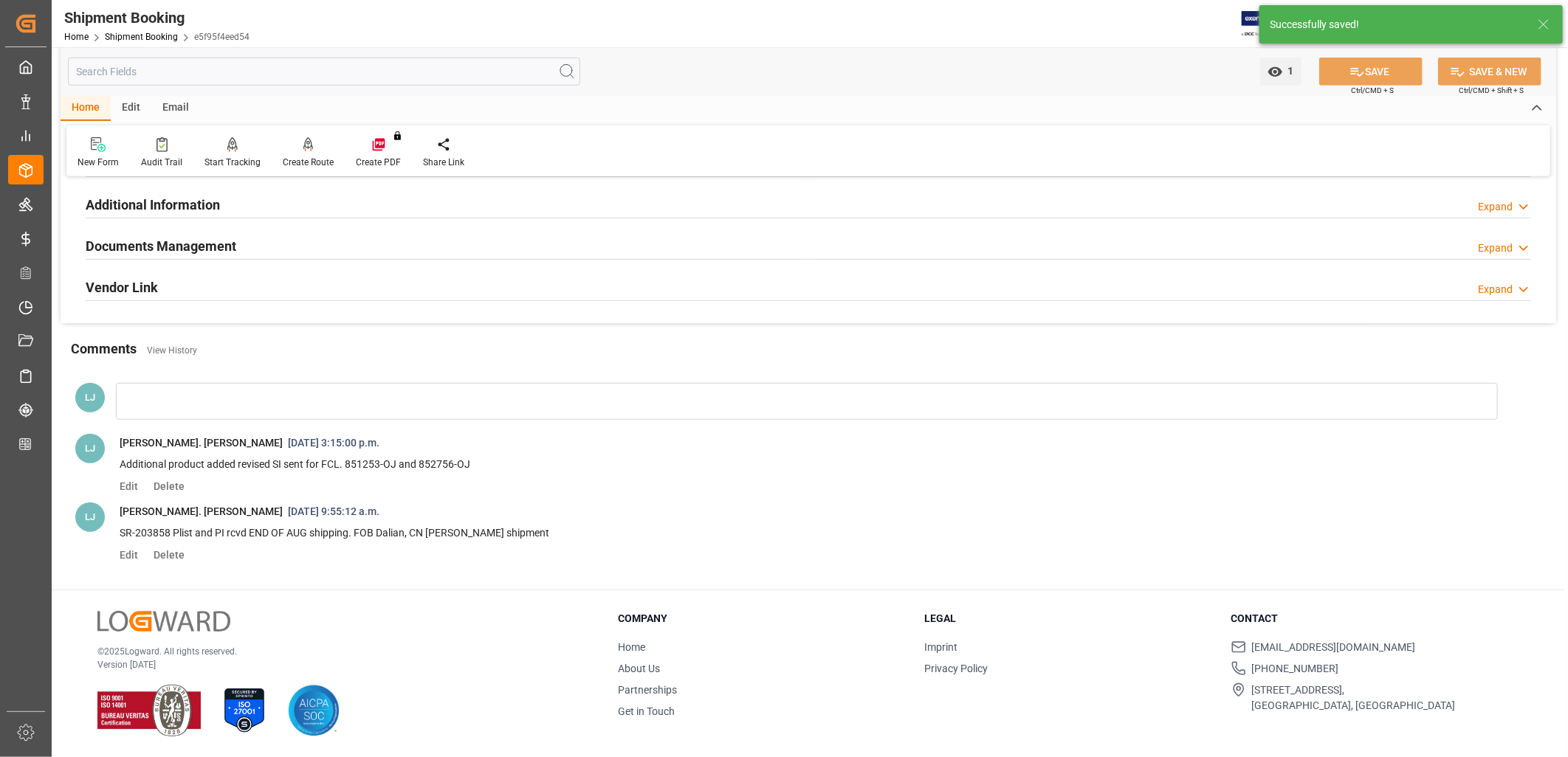
scroll to position [489, 0]
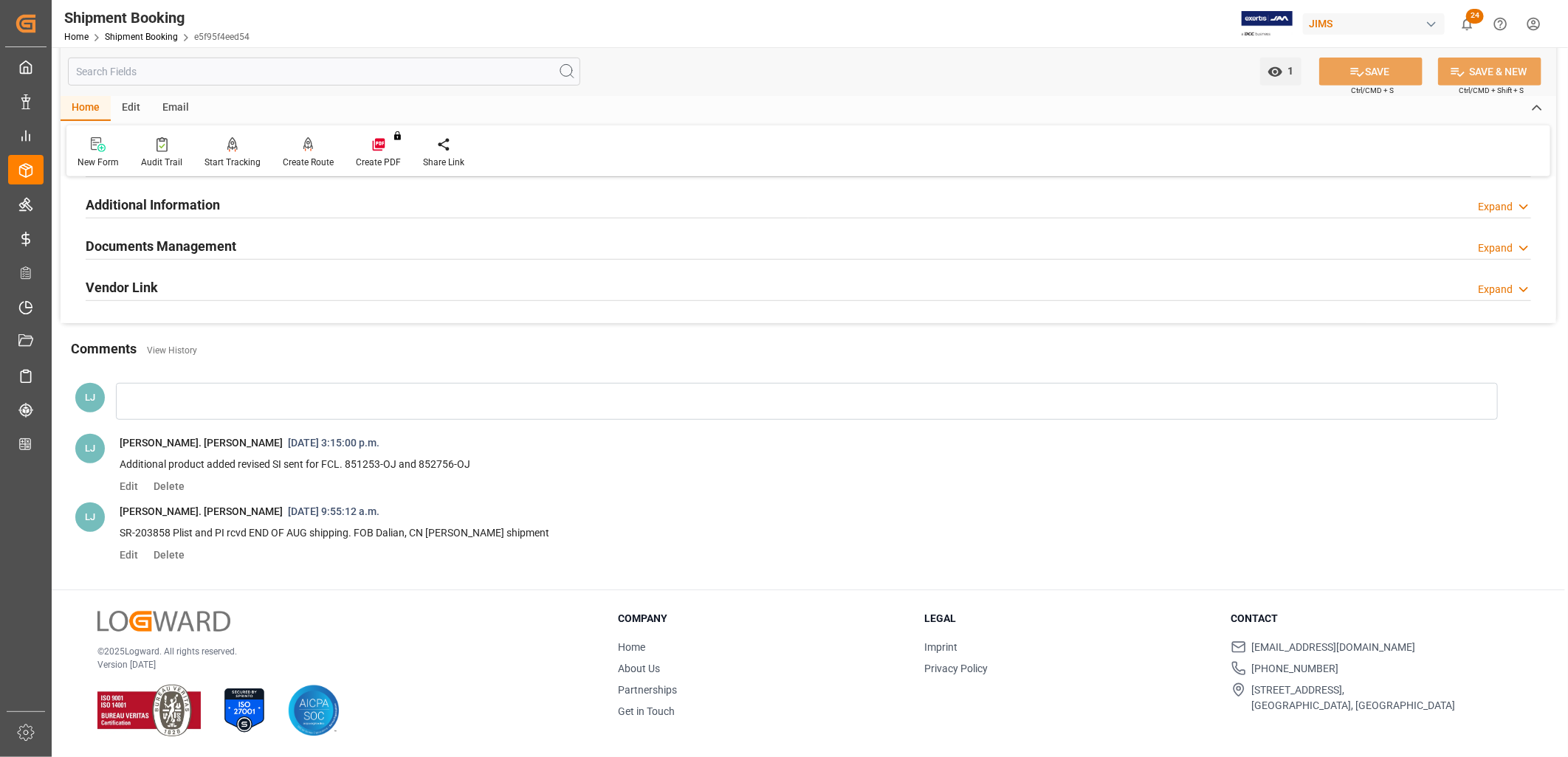
click at [177, 106] on div "Email" at bounding box center [175, 108] width 49 height 25
click at [102, 151] on icon at bounding box center [100, 146] width 20 height 10
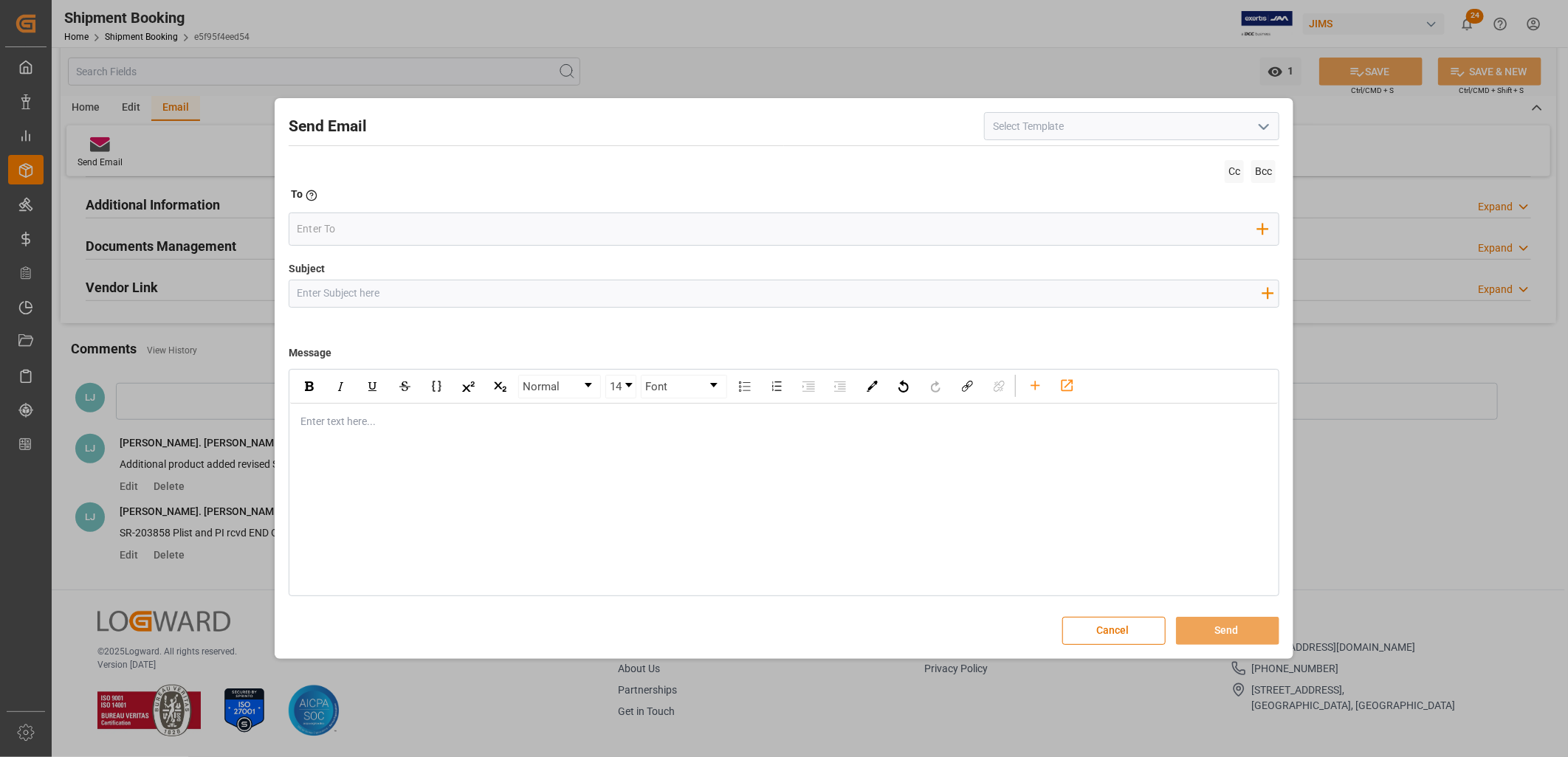
click at [1268, 122] on icon "open menu" at bounding box center [1264, 127] width 17 height 17
click at [1071, 156] on div "2BOOK - Ocean - Air freight" at bounding box center [1131, 159] width 294 height 33
type input "2BOOK - Ocean - Air freight"
type input "2BOOK {{jamReferenceNumber}} {{supplierFullName}} Ship from: {{country}} Ship t…"
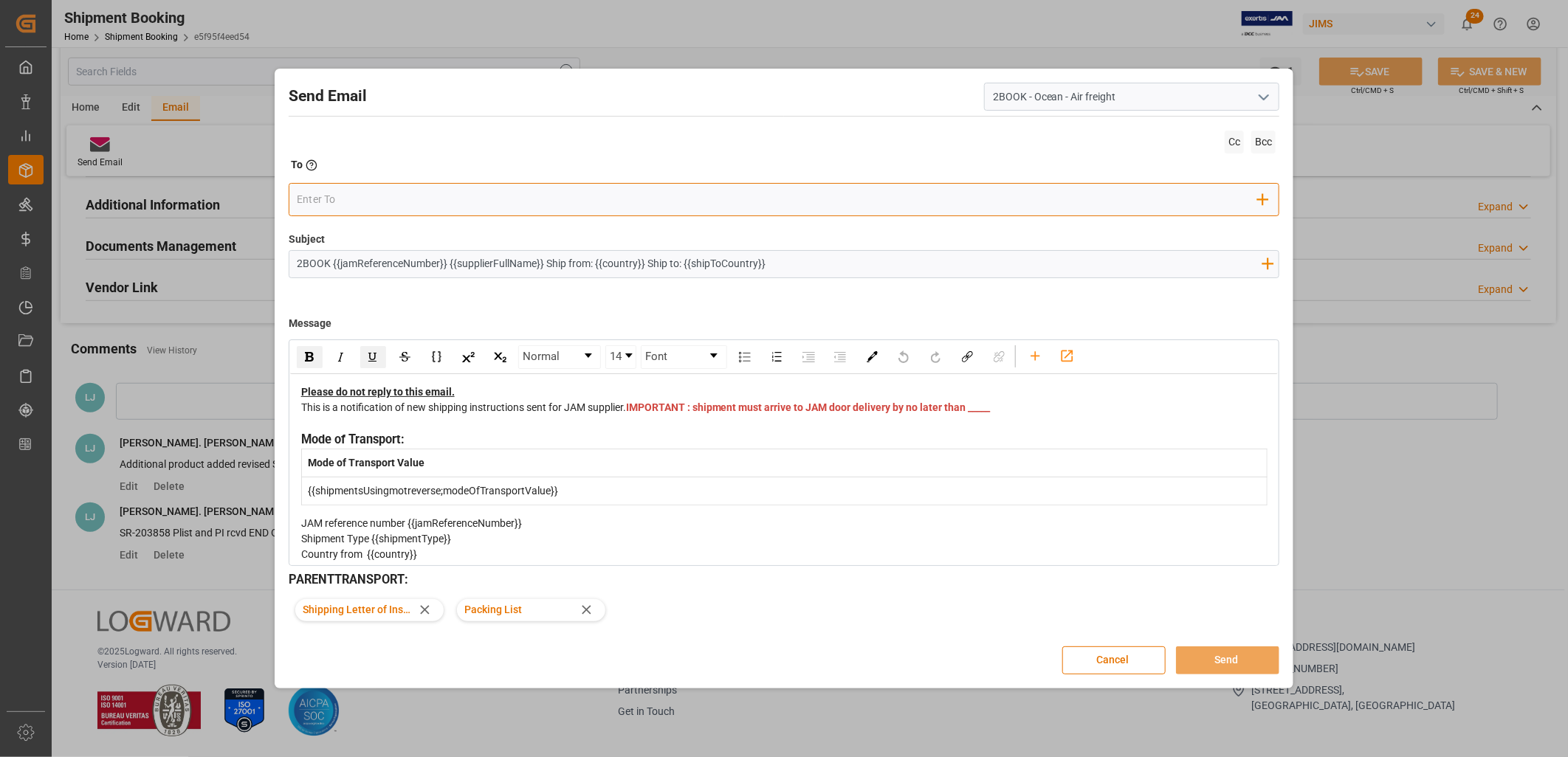
click at [329, 189] on input "email" at bounding box center [778, 199] width 961 height 22
click at [300, 202] on input "Evergreen" at bounding box center [778, 199] width 961 height 22
click at [297, 199] on input "Evergreen" at bounding box center [778, 199] width 961 height 22
type input "@Evergreen"
drag, startPoint x: 367, startPoint y: 200, endPoint x: 278, endPoint y: 190, distance: 89.6
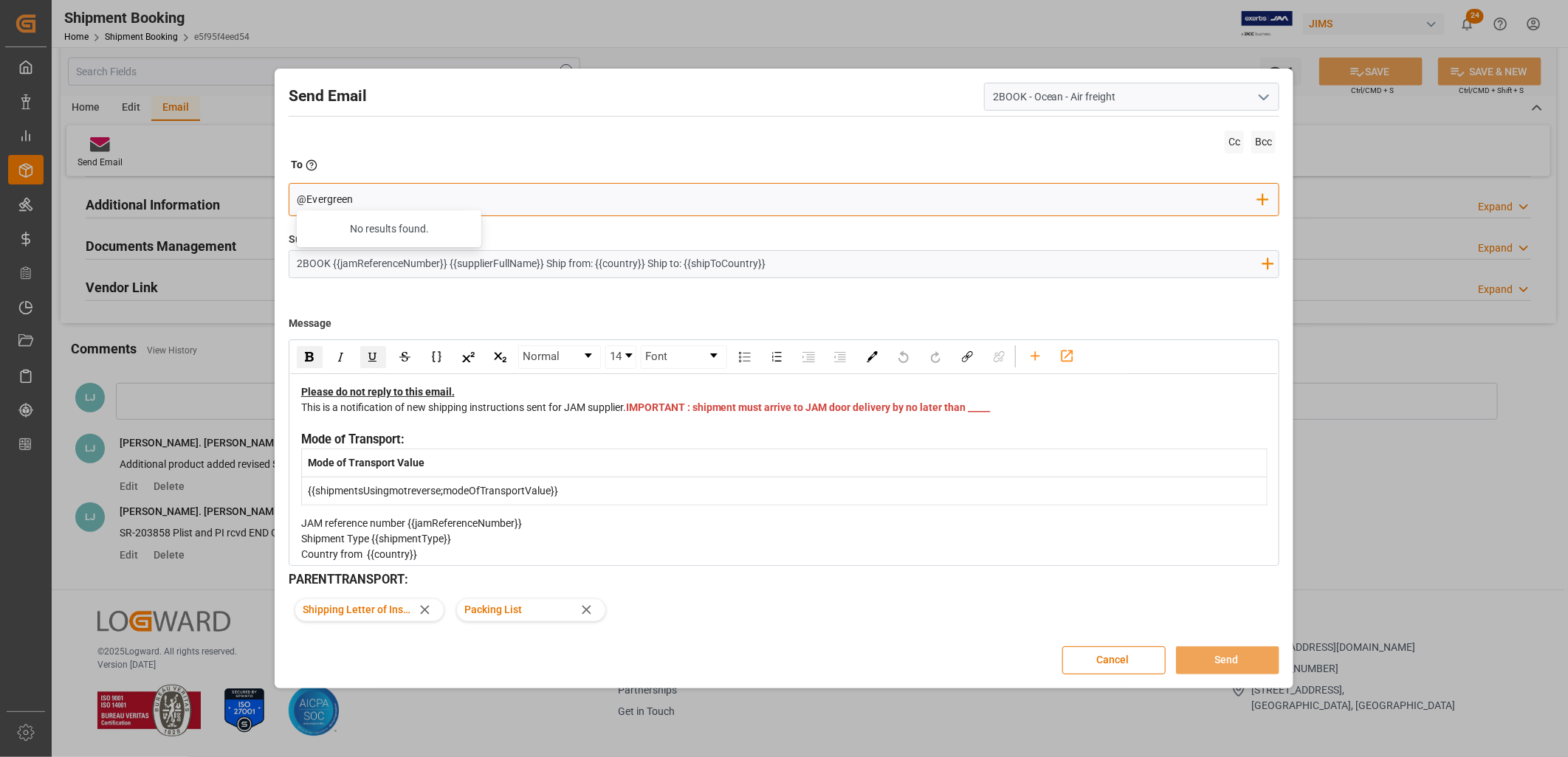
click at [278, 190] on div "Send Email 2BOOK - Ocean - Air freight Cc Bcc To Enter the TO Email address @Ev…" at bounding box center [784, 378] width 1012 height 613
click at [318, 200] on input "email" at bounding box center [778, 199] width 961 height 22
type input "nitin"
click at [444, 226] on span "[EMAIL_ADDRESS][DOMAIN_NAME]" at bounding box center [410, 229] width 164 height 16
click at [345, 259] on input "2BOOK {{jamReferenceNumber}} {{supplierFullName}} Ship from: {{country}} Ship t…" at bounding box center [779, 263] width 980 height 26
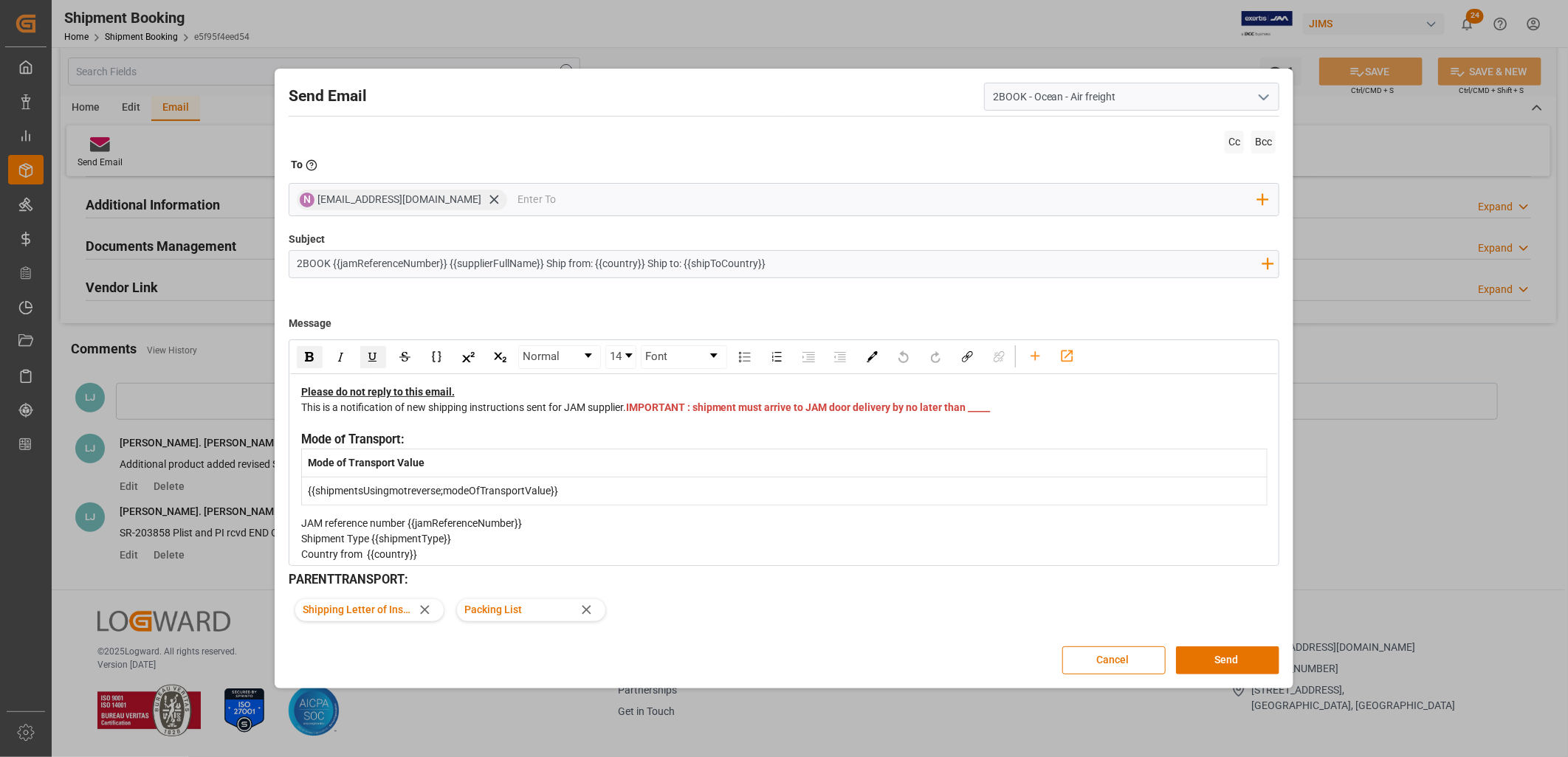
drag, startPoint x: 337, startPoint y: 261, endPoint x: 856, endPoint y: 290, distance: 519.8
click at [856, 290] on div "Subject 2BOOK {{jamReferenceNumber}} {{supplierFullName}} Ship from: {{country}…" at bounding box center [784, 268] width 991 height 74
click at [578, 254] on input "2BOOK REF 22-9338-CN FCL Evergreen FOB Dalian CN" at bounding box center [779, 263] width 980 height 26
type input "2BOOK REF 22-9338-CN FCL Evergreen FOB Dalian CN Cortek GUITARS"
click at [1233, 653] on button "Send" at bounding box center [1227, 661] width 103 height 28
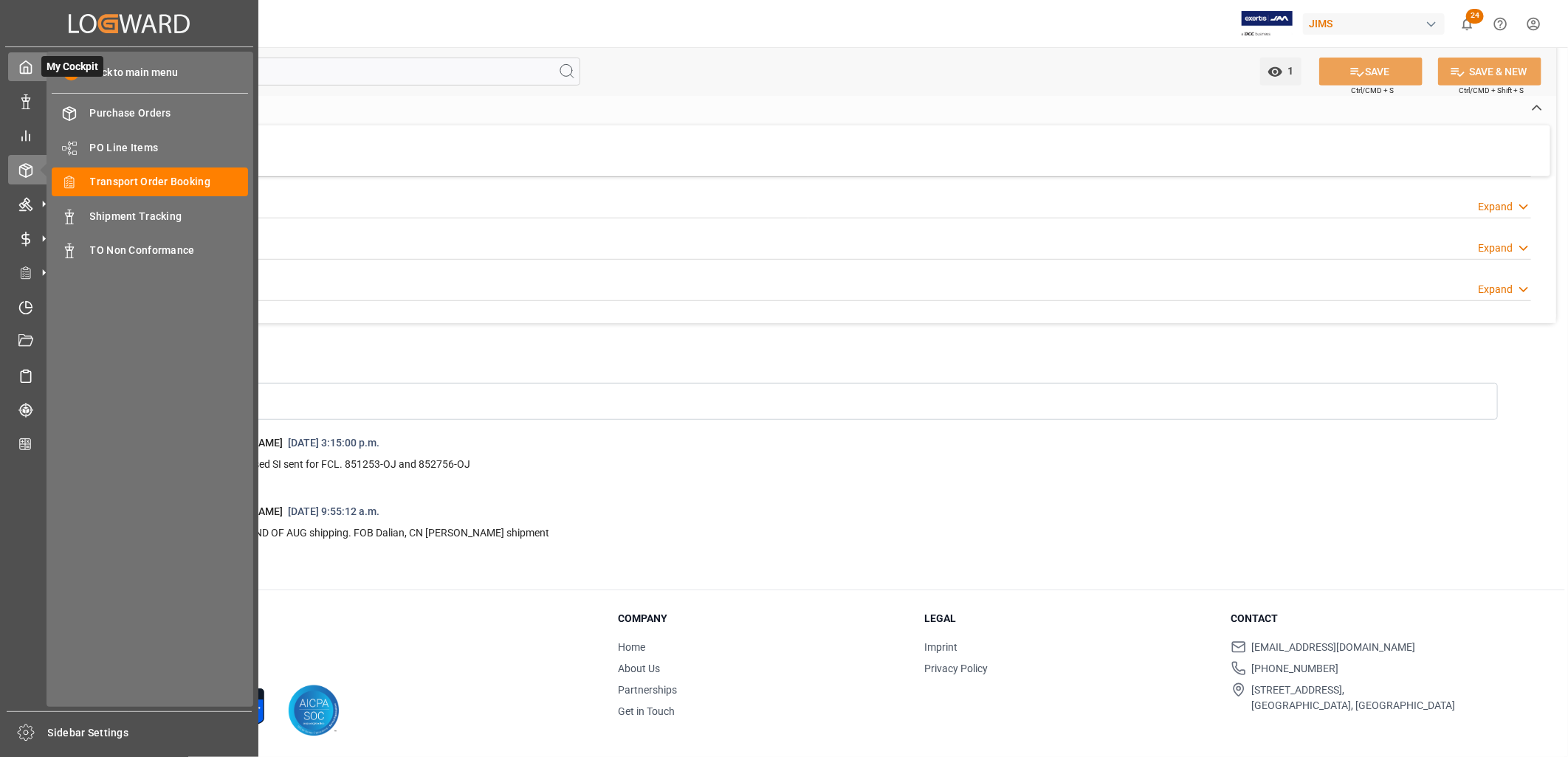
click at [24, 70] on polyline at bounding box center [26, 69] width 3 height 6
